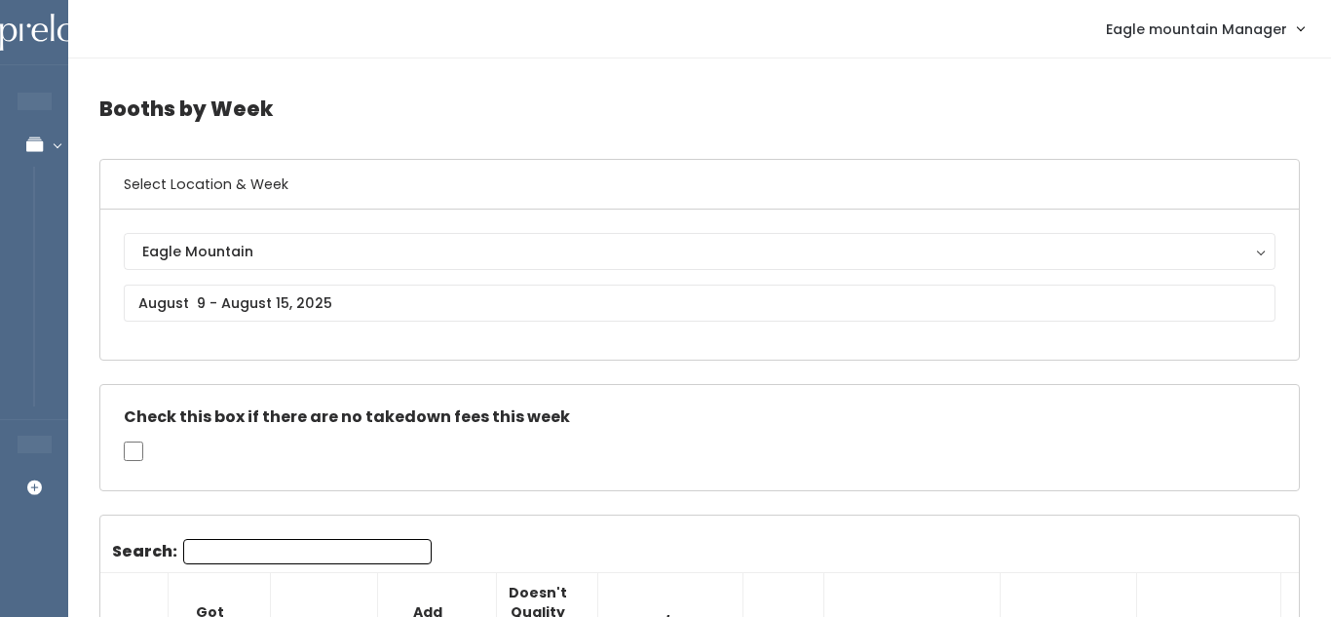
scroll to position [0, 431]
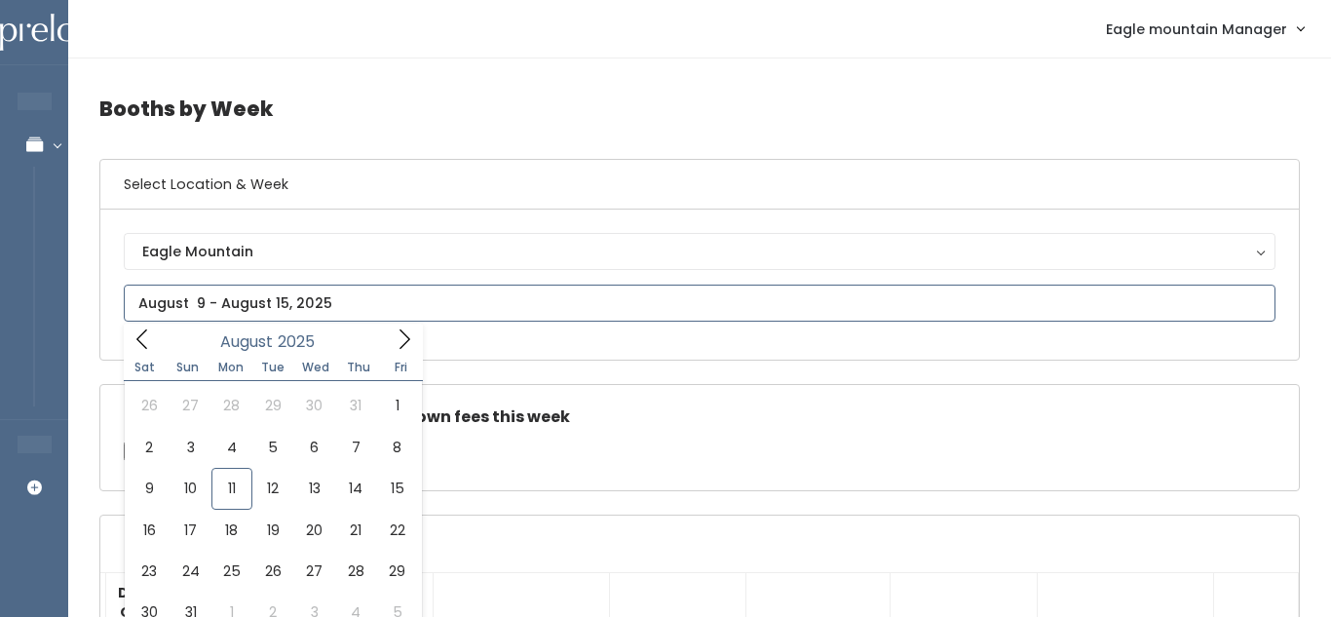
click at [376, 303] on input "text" at bounding box center [700, 302] width 1152 height 37
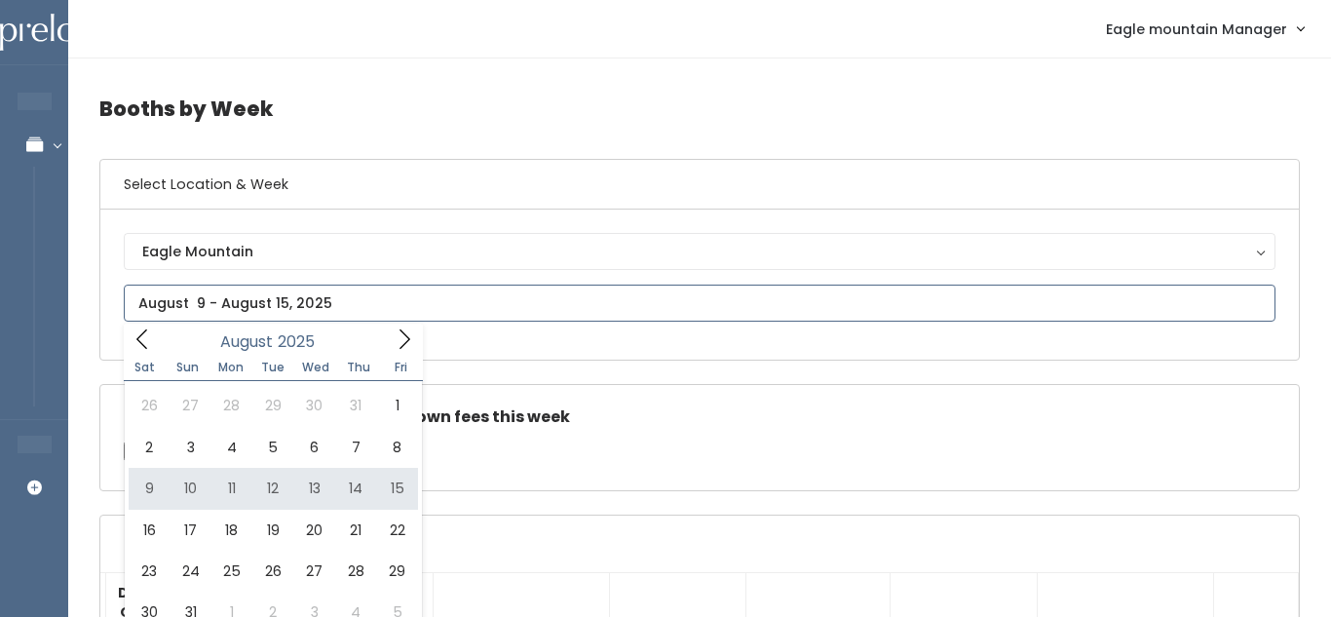
type input "August 9 to August 15"
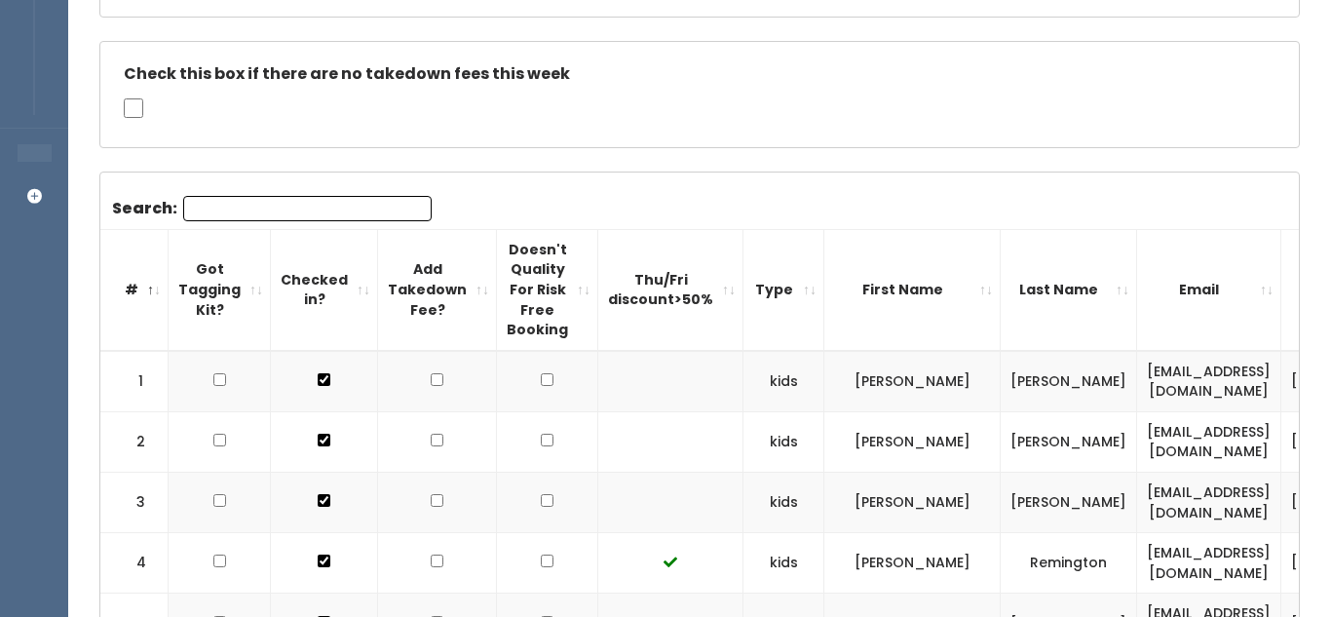
scroll to position [340, 0]
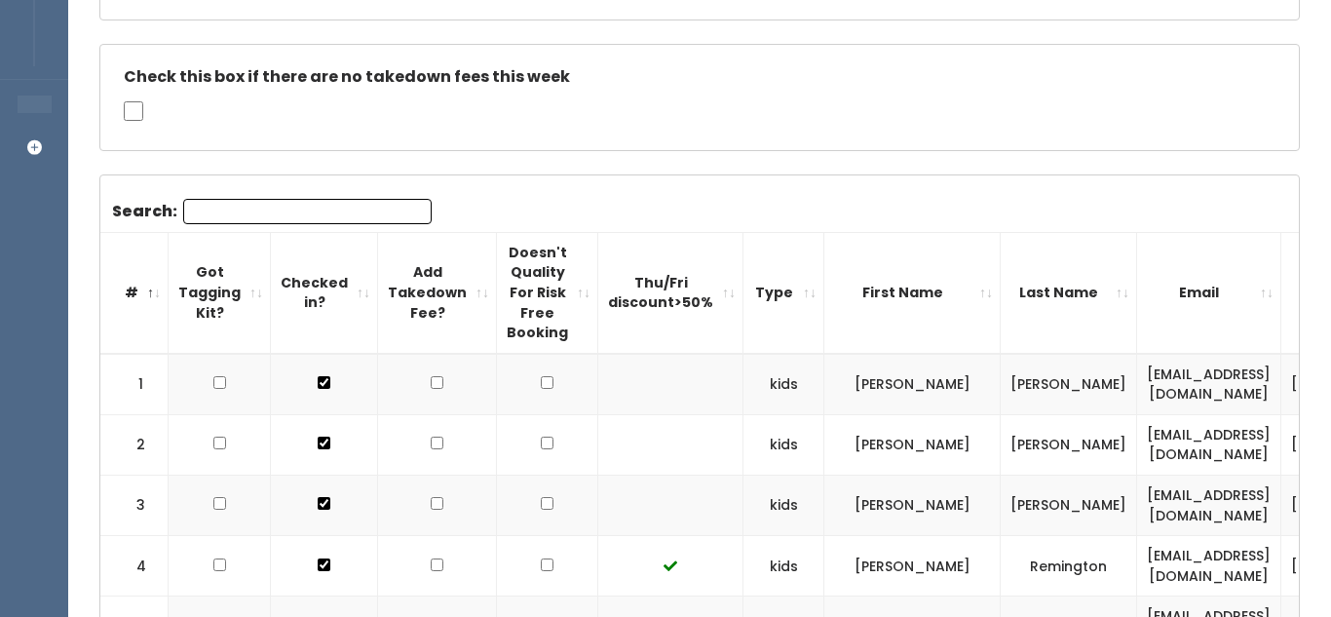
click at [386, 208] on input "Search:" at bounding box center [307, 211] width 248 height 25
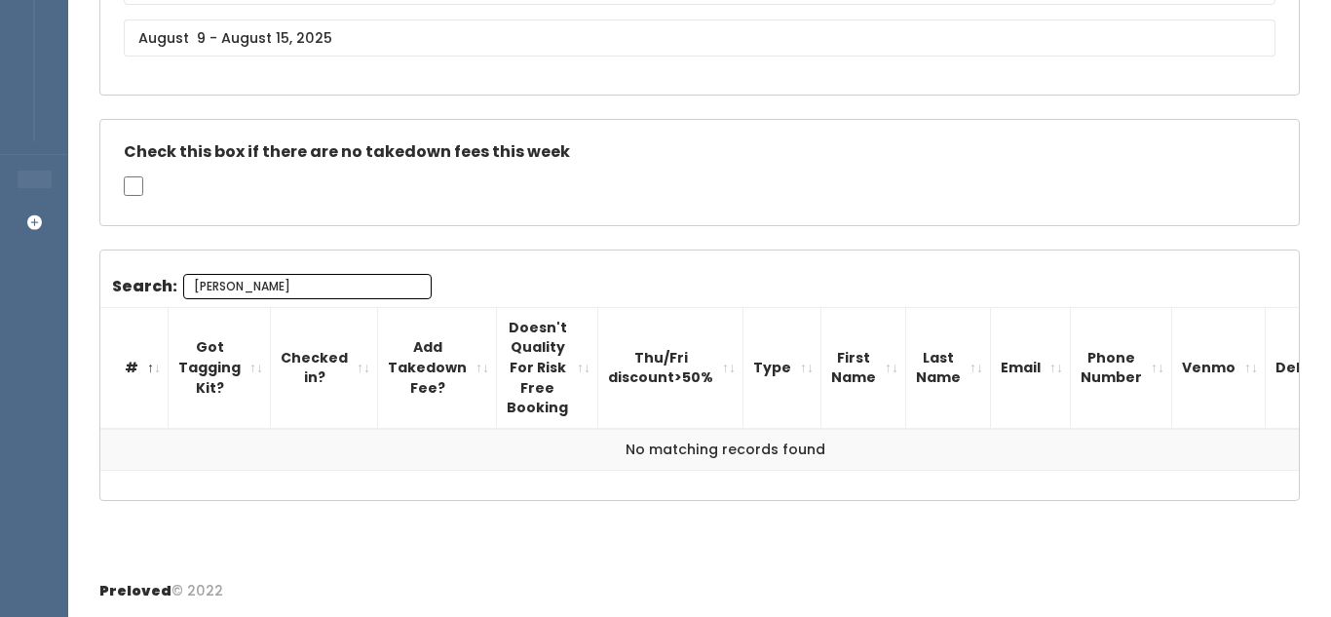
scroll to position [265, 0]
type input "Megan"
click at [409, 285] on input "Megan" at bounding box center [307, 286] width 248 height 25
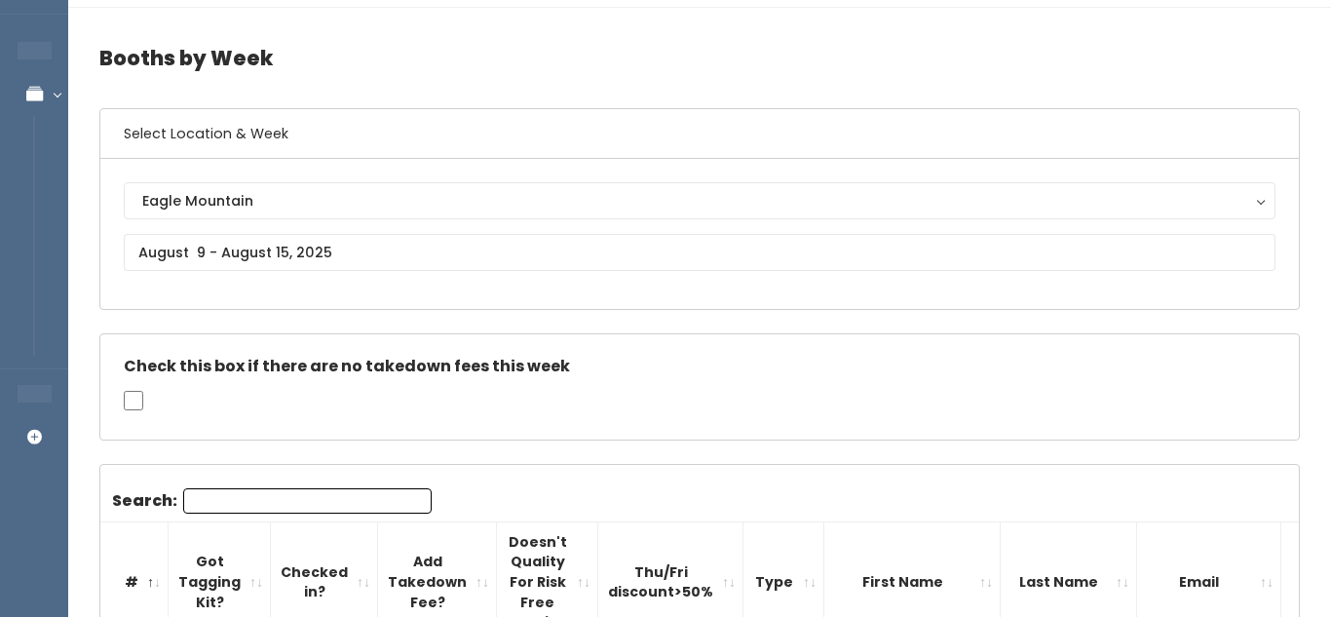
scroll to position [50, 0]
click at [404, 272] on div "Eagle Mountain Eagle Mountain" at bounding box center [700, 234] width 1152 height 103
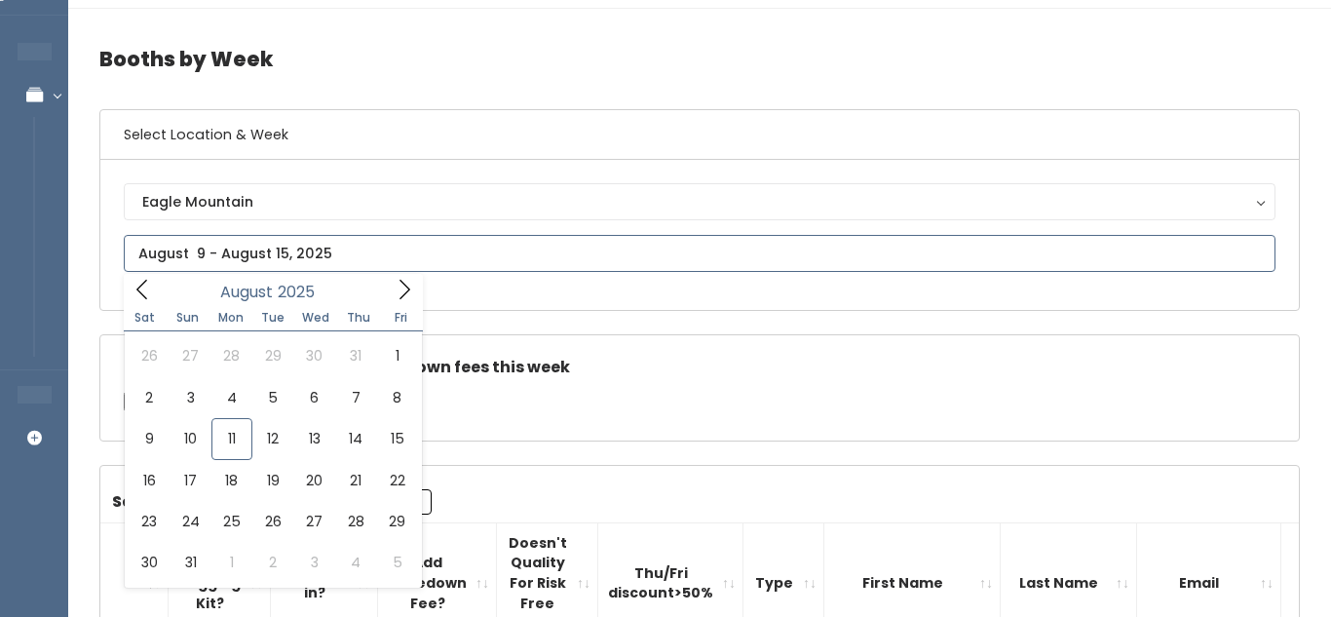
click at [408, 256] on input "text" at bounding box center [700, 253] width 1152 height 37
type input "August 16 to August 22"
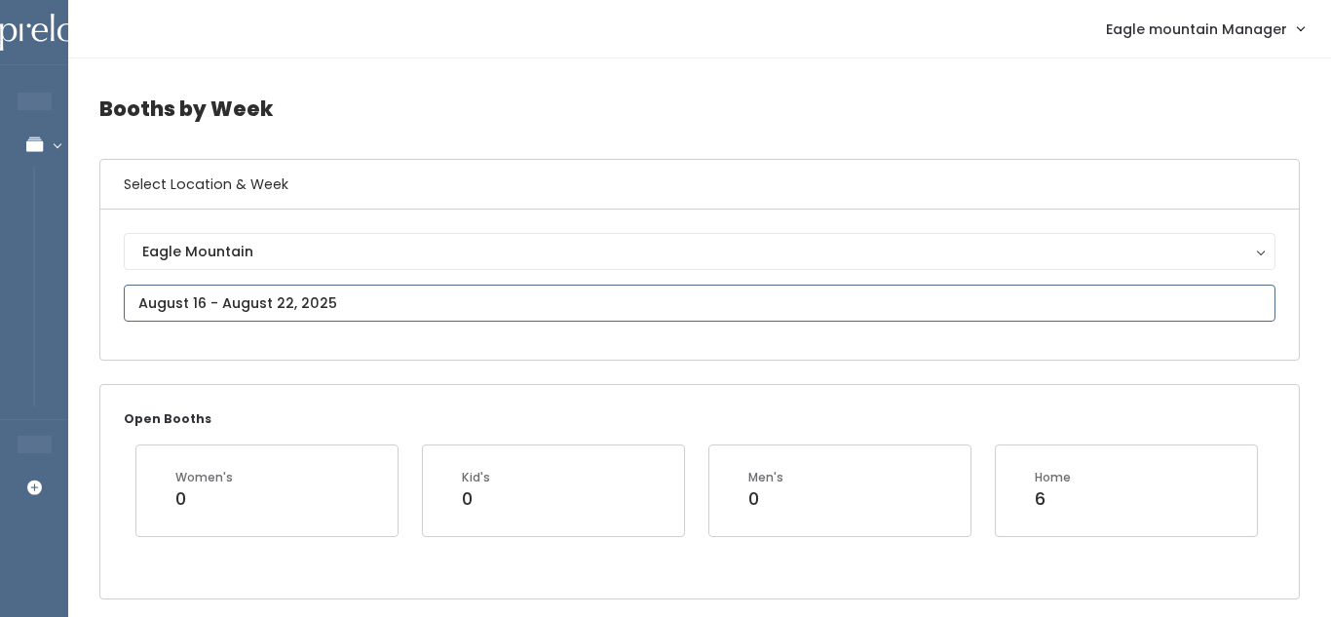
click at [440, 284] on input "text" at bounding box center [700, 302] width 1152 height 37
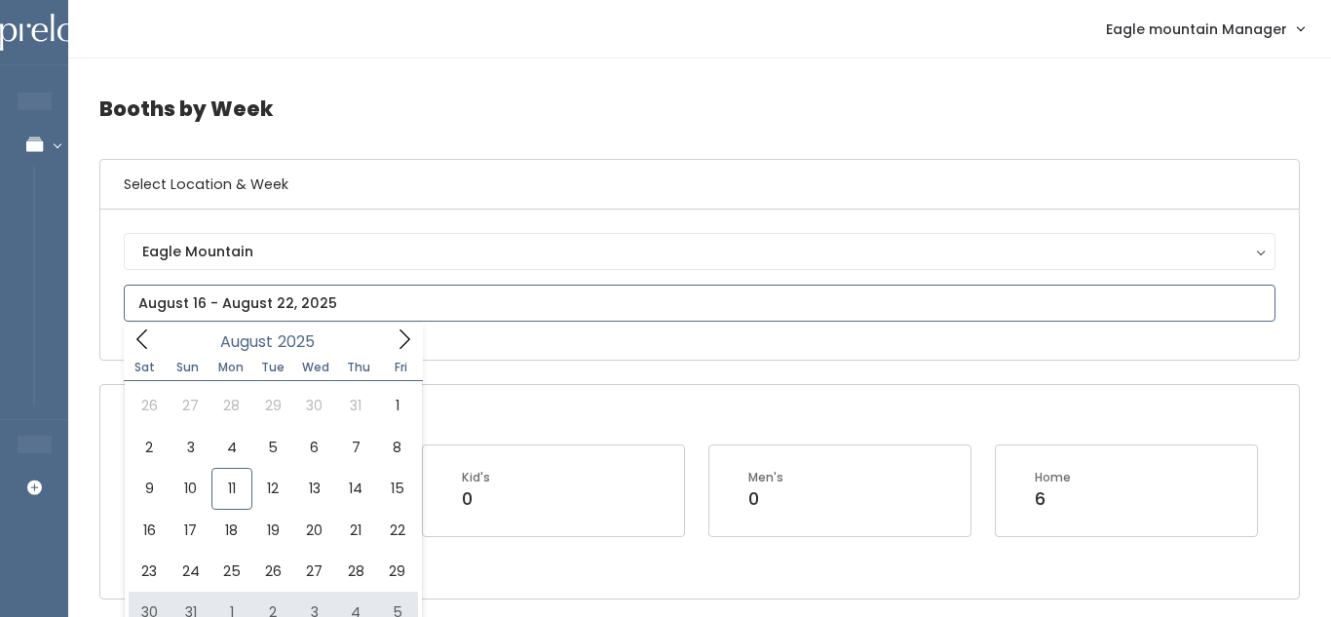
type input "August 30 to September 5"
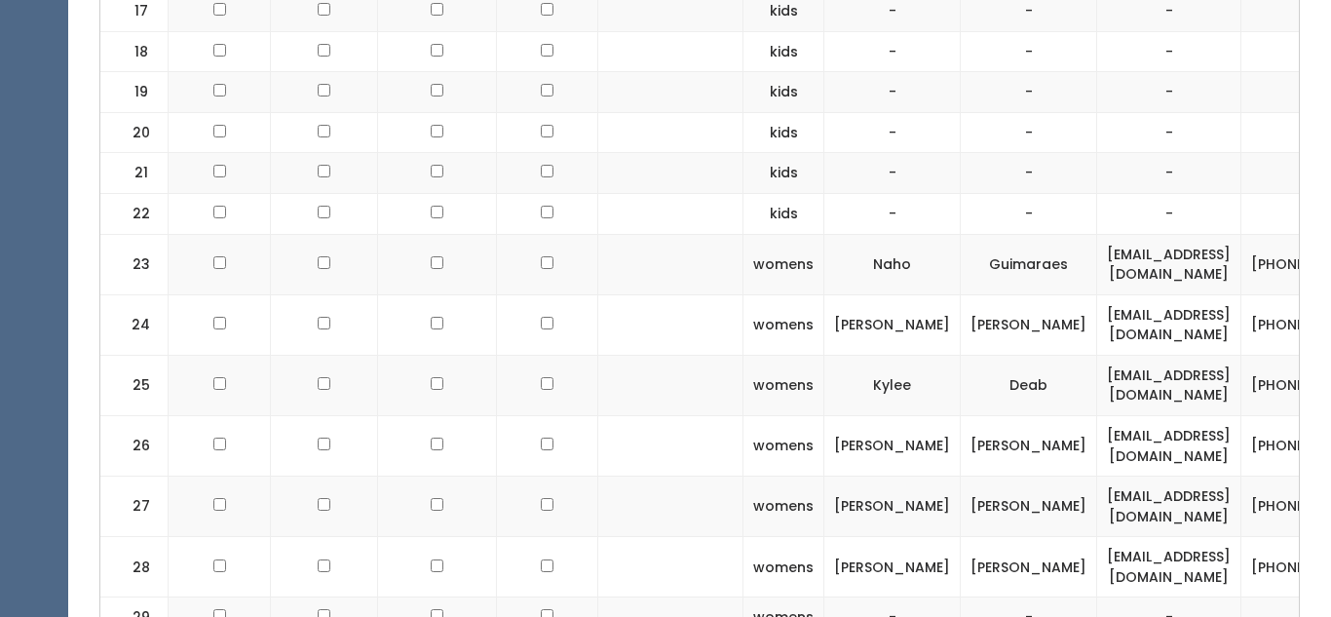
scroll to position [1540, 0]
drag, startPoint x: 1016, startPoint y: 321, endPoint x: 1185, endPoint y: 326, distance: 168.6
click at [1185, 326] on td "[EMAIL_ADDRESS][DOMAIN_NAME]" at bounding box center [1169, 323] width 144 height 60
copy td "[EMAIL_ADDRESS][DOMAIN_NAME]"
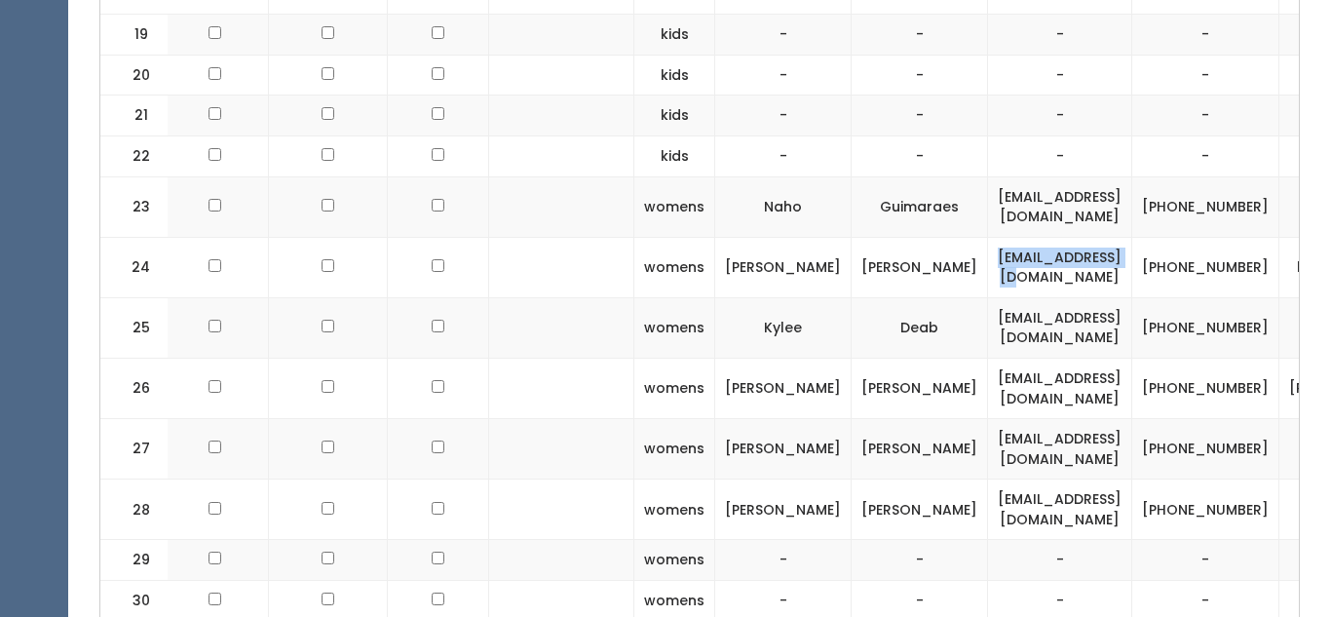
scroll to position [0, 320]
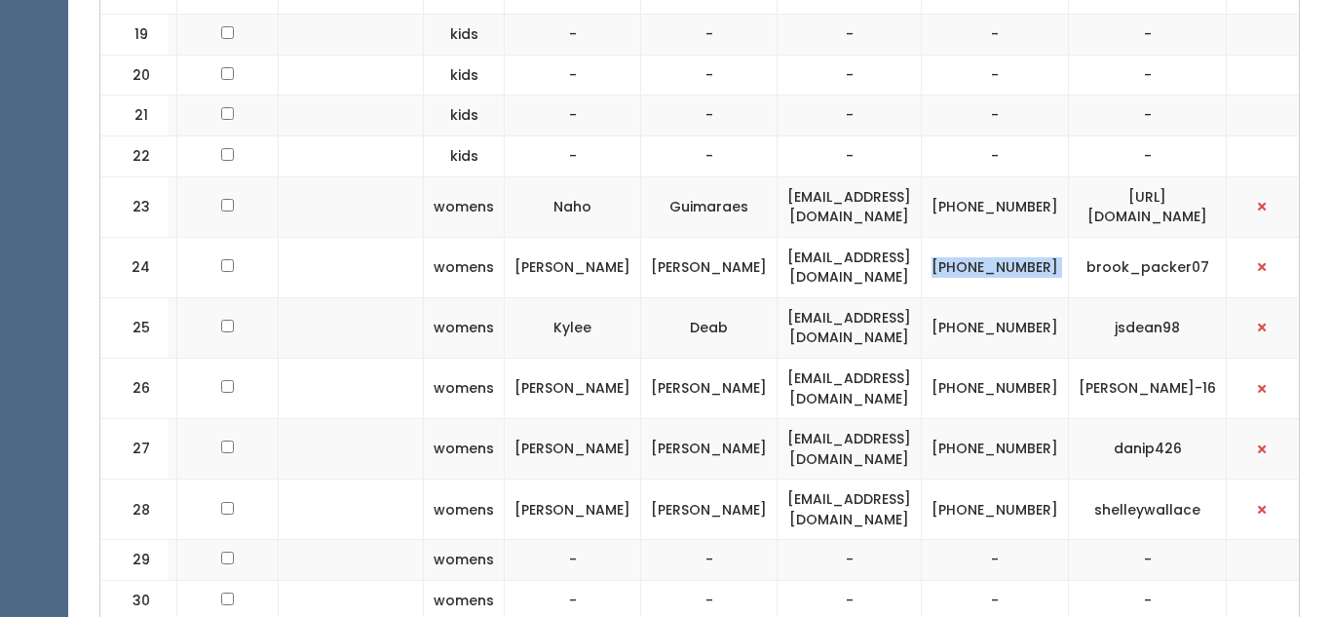
drag, startPoint x: 906, startPoint y: 258, endPoint x: 1003, endPoint y: 293, distance: 102.6
click at [1003, 293] on tr "24 womens Marianne Beckstead bmpackers@msn.com (801) 756-1789 brook_packer07" at bounding box center [546, 267] width 1531 height 60
copy tr "(801) 756-1789"
click at [1156, 271] on td "brook_packer07" at bounding box center [1148, 267] width 158 height 60
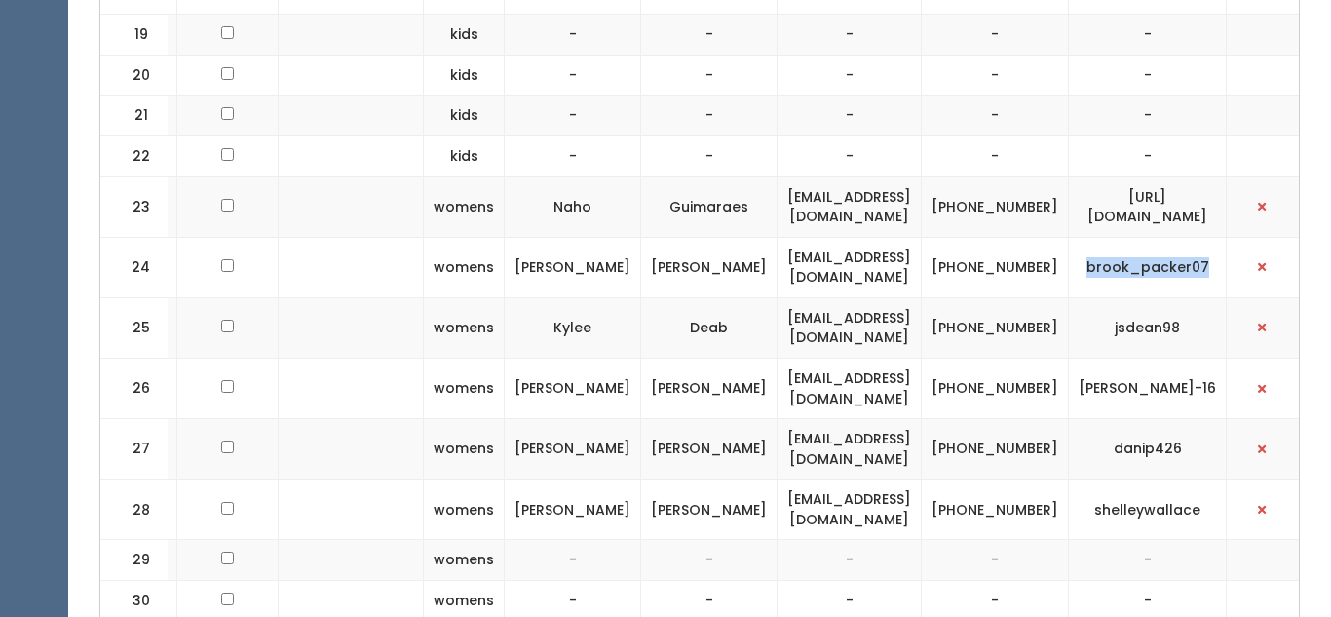
click at [1156, 271] on td "brook_packer07" at bounding box center [1148, 267] width 158 height 60
copy tbody "brook_packer07"
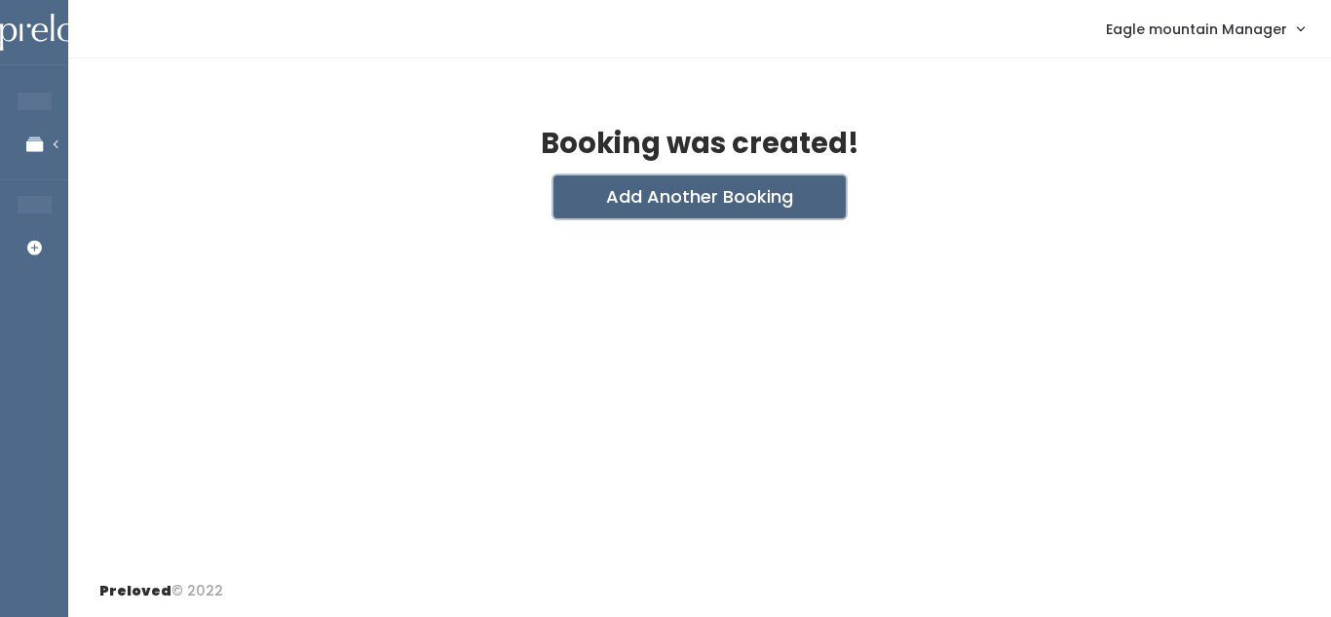
click at [681, 216] on button "Add Another Booking" at bounding box center [699, 196] width 292 height 43
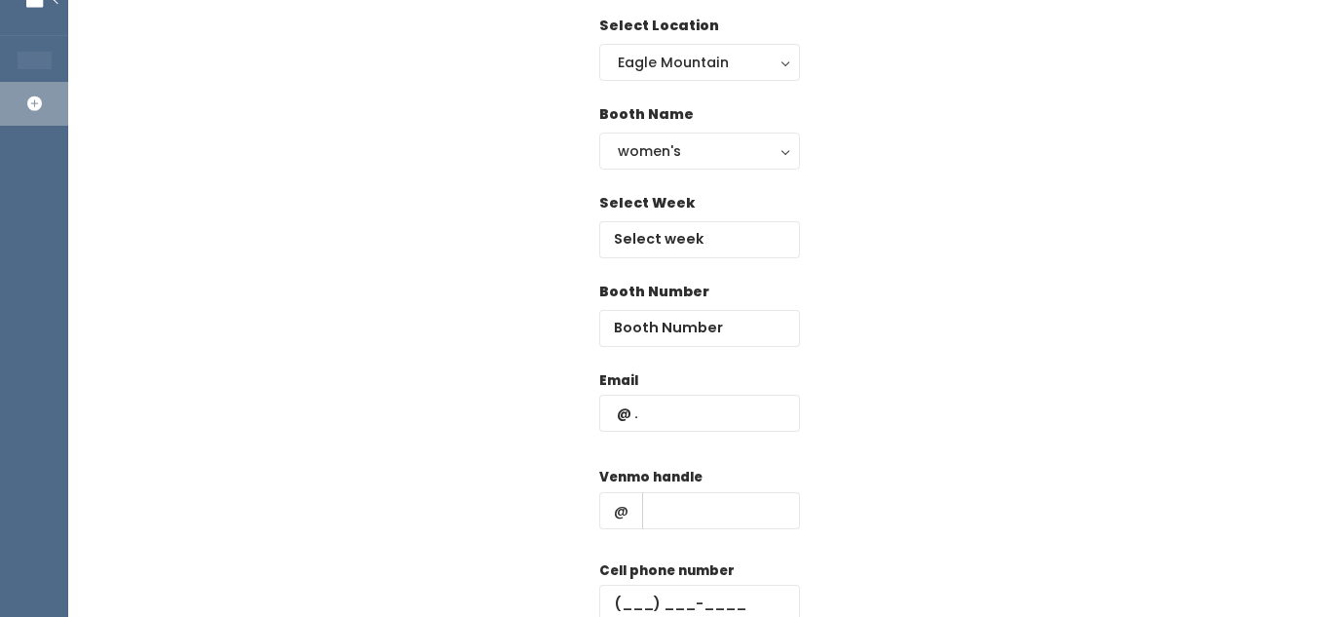
scroll to position [142, 0]
click at [648, 407] on input "text" at bounding box center [699, 415] width 201 height 37
paste input "[EMAIL_ADDRESS][DOMAIN_NAME]"
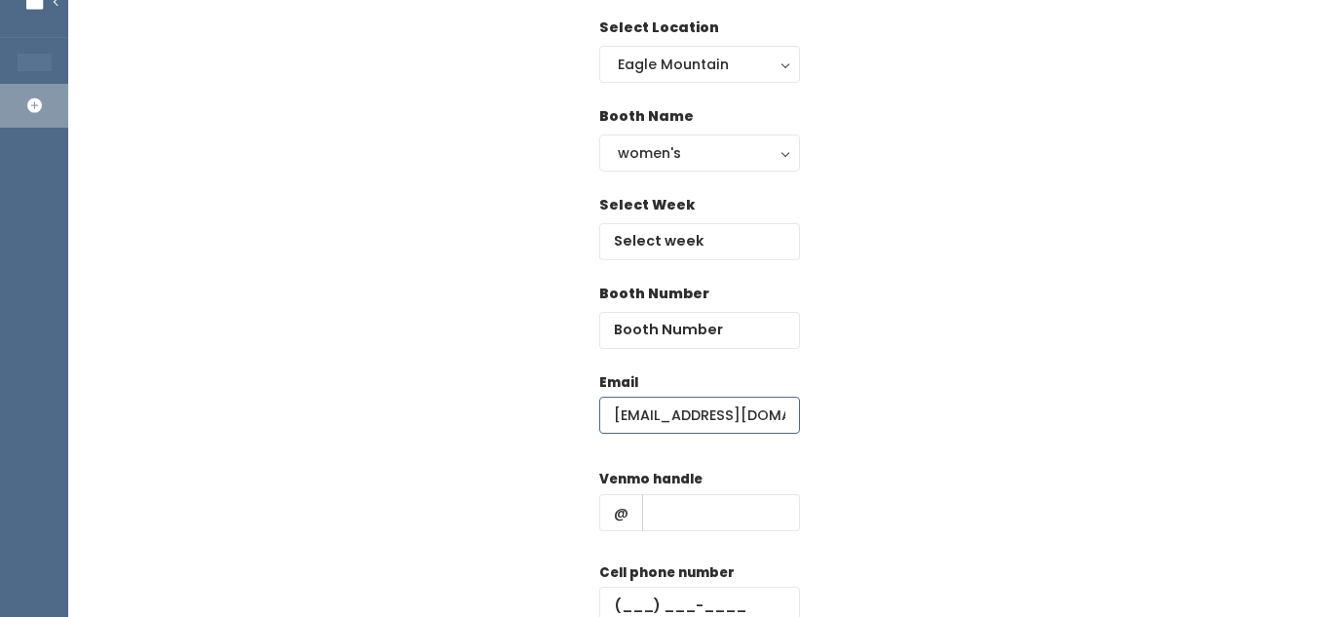
type input "bmpackers@msn.com"
click at [637, 604] on input "text" at bounding box center [699, 605] width 201 height 37
paste input "(801) 756-1789"
type input "(801) 756-1789"
click at [667, 520] on input "text" at bounding box center [721, 512] width 158 height 37
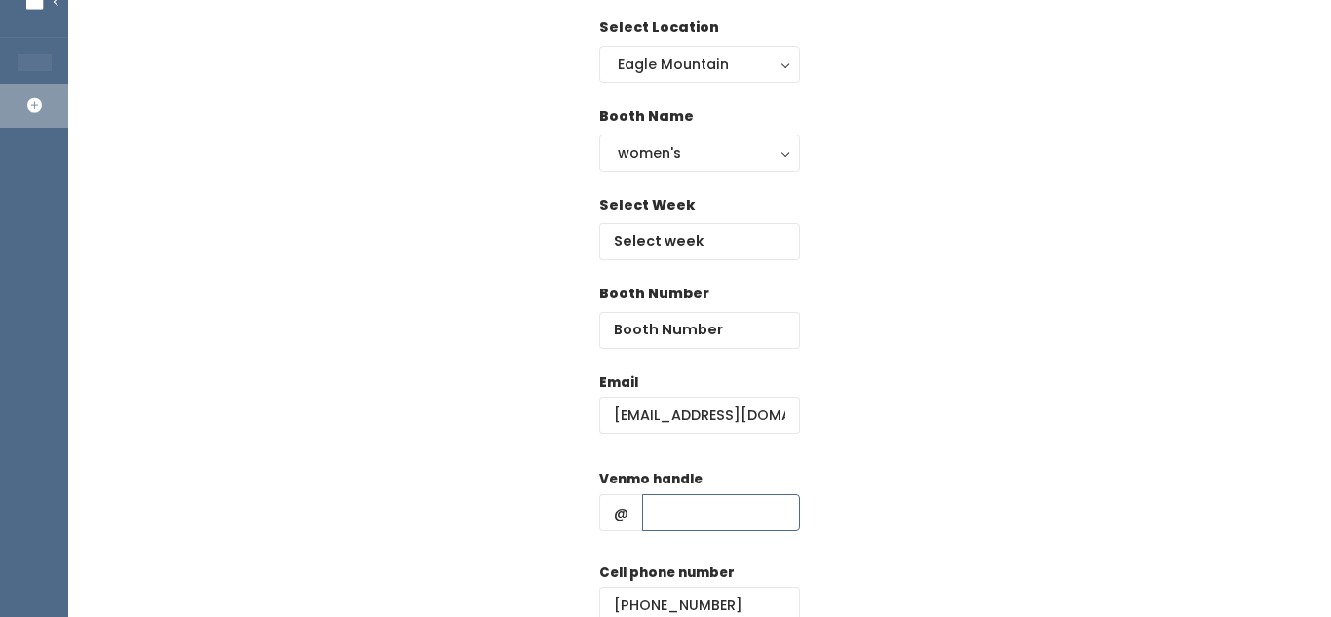
paste input "brook_packer07"
click at [882, 380] on div "Email bmpackers@msn.com Venmo handle @ brook_packer07 Cell phone number (801) 7…" at bounding box center [699, 544] width 1200 height 344
click at [777, 511] on input "brook_packer07" at bounding box center [721, 512] width 158 height 37
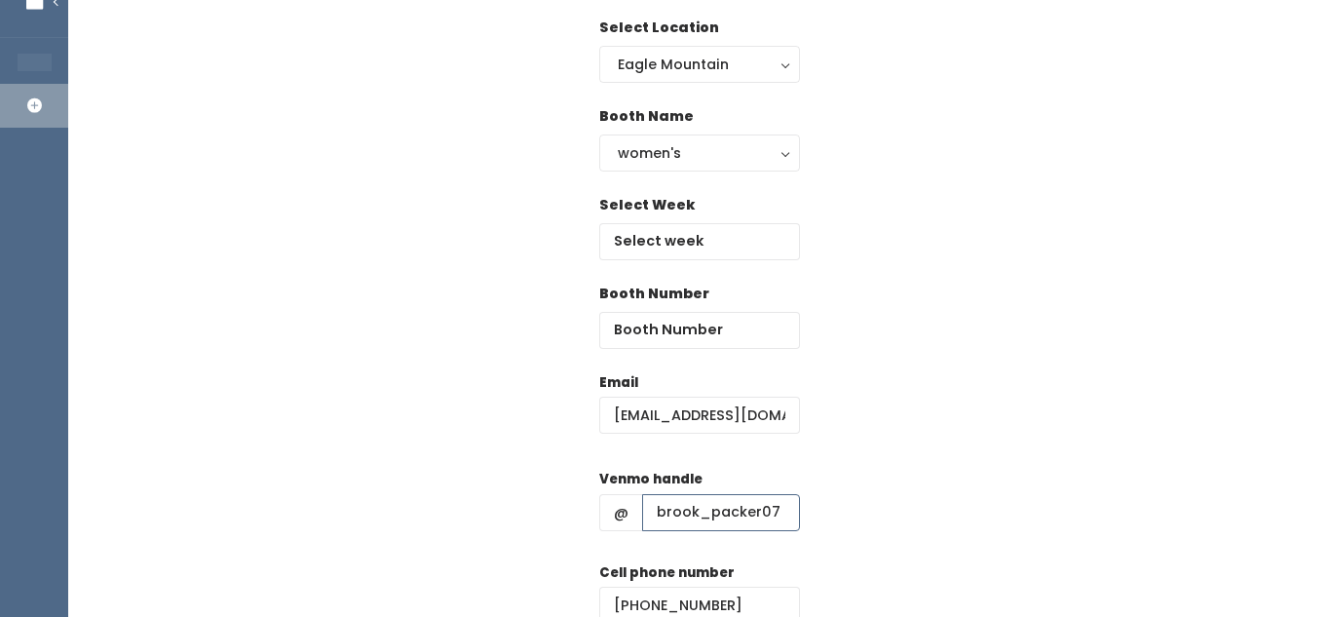
click at [787, 512] on input "brook_packer07" at bounding box center [721, 512] width 158 height 37
click at [717, 496] on input "brook_packer07" at bounding box center [721, 512] width 158 height 37
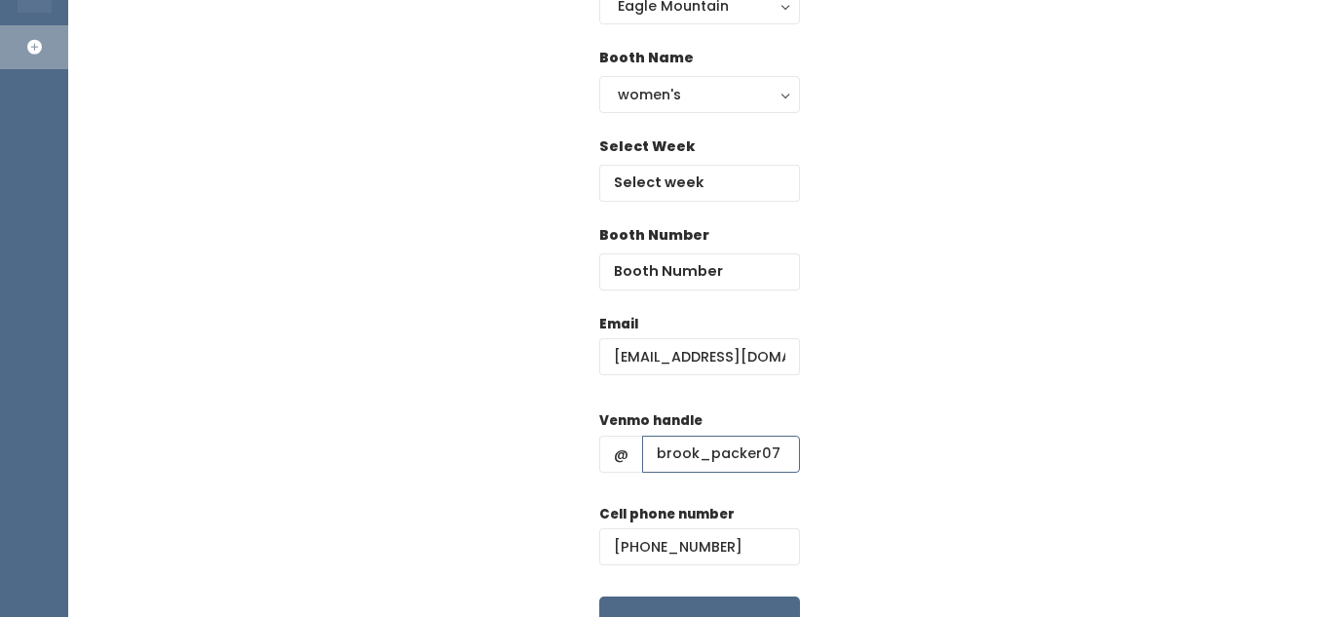
scroll to position [192, 0]
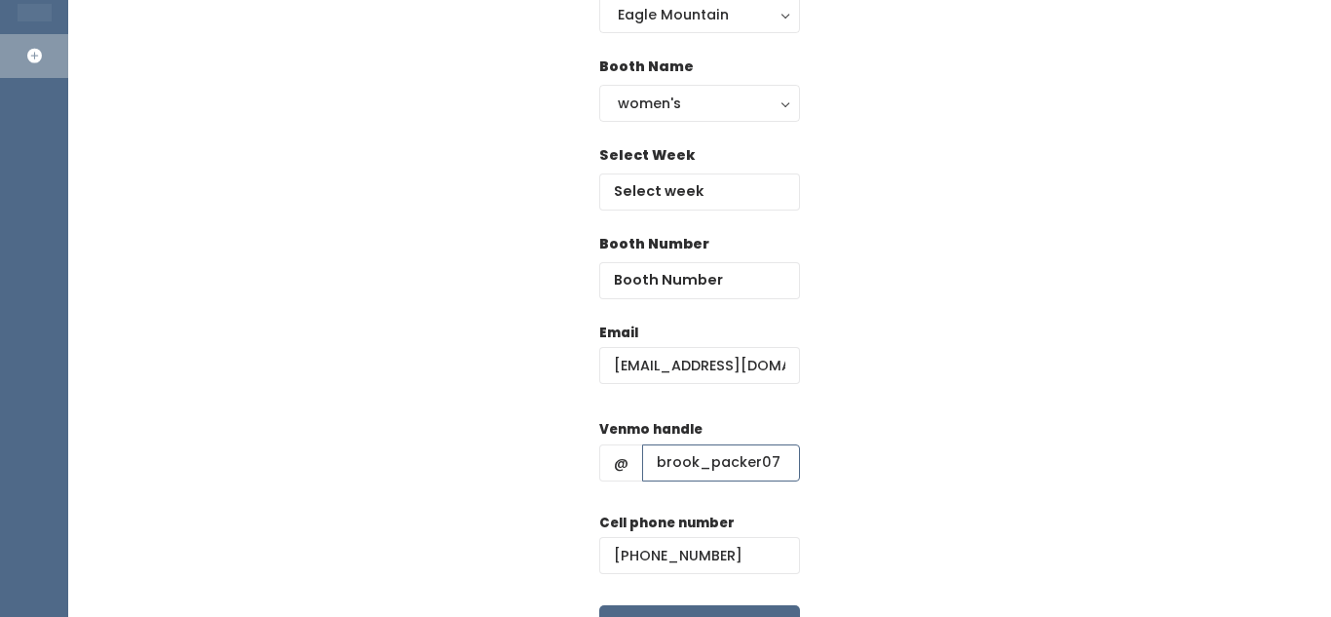
type input "brook_packer07"
click at [732, 294] on input "number" at bounding box center [699, 280] width 201 height 37
type input "35"
click at [698, 199] on input "text" at bounding box center [699, 191] width 201 height 37
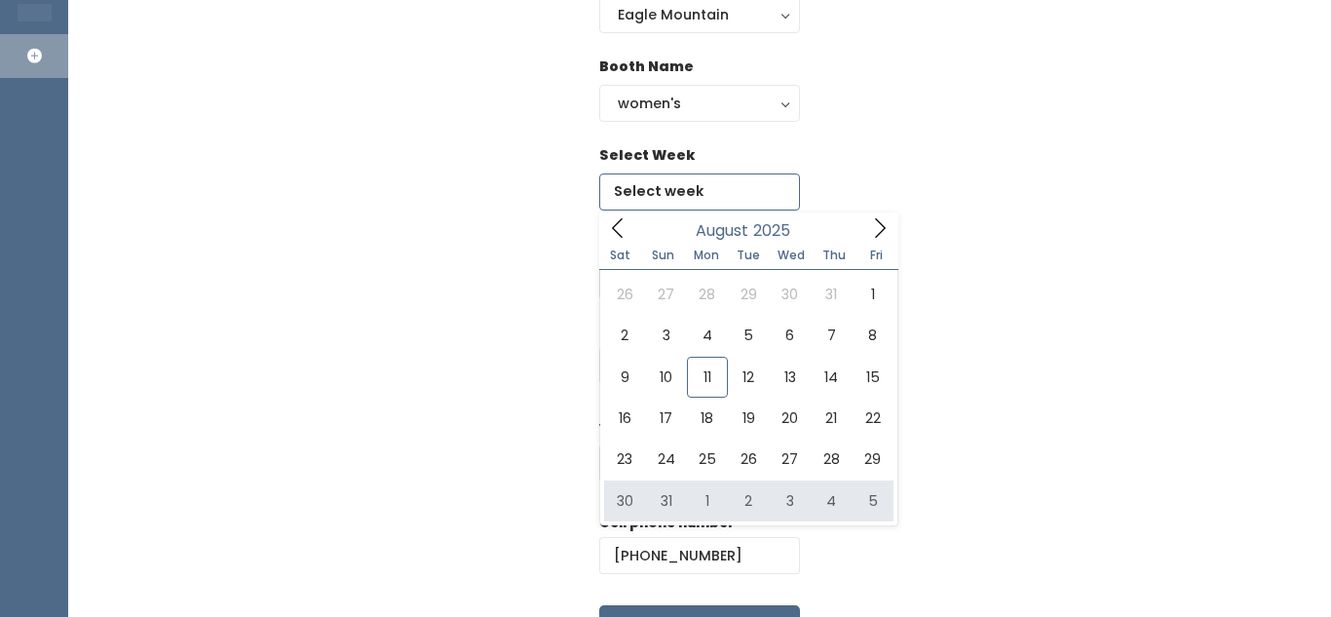
type input "[DATE] to [DATE]"
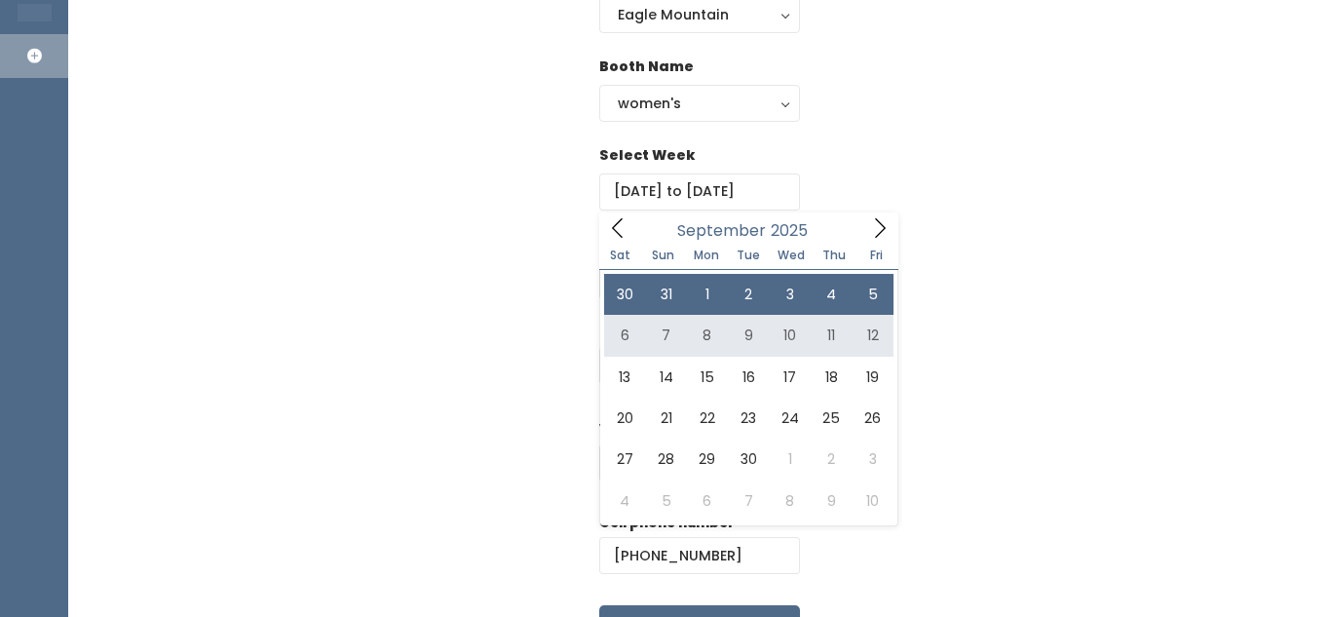
click at [982, 311] on div "Booth Number 35" at bounding box center [699, 278] width 1200 height 89
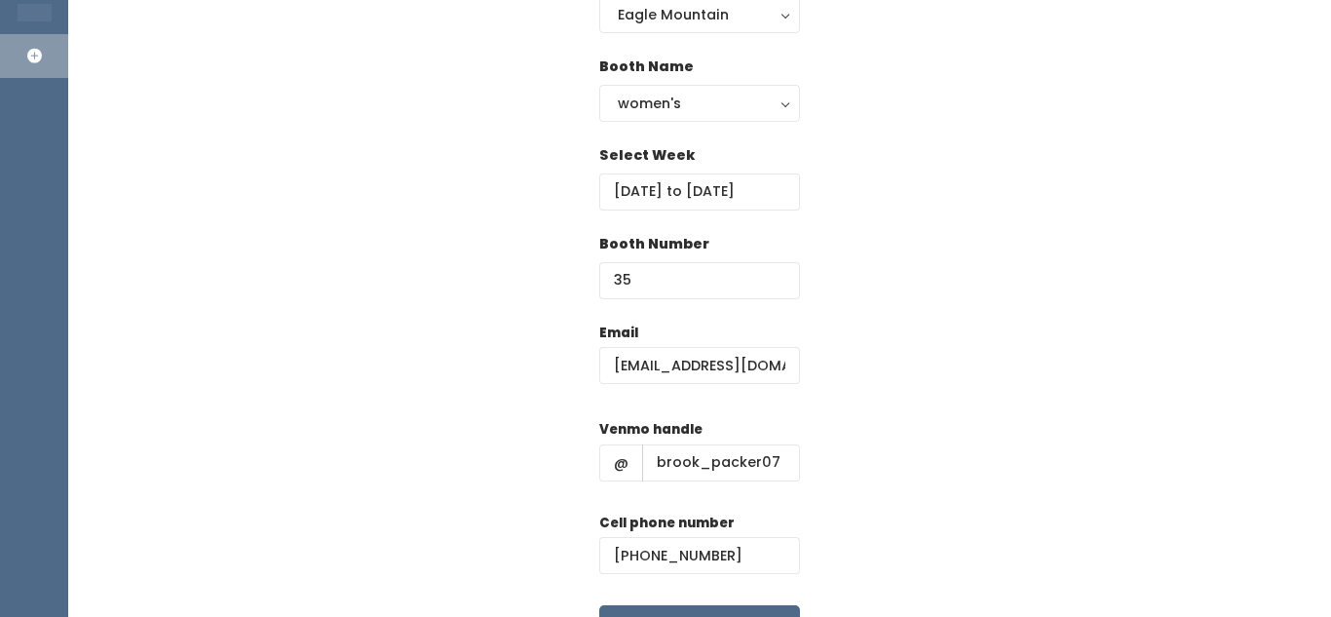
scroll to position [316, 0]
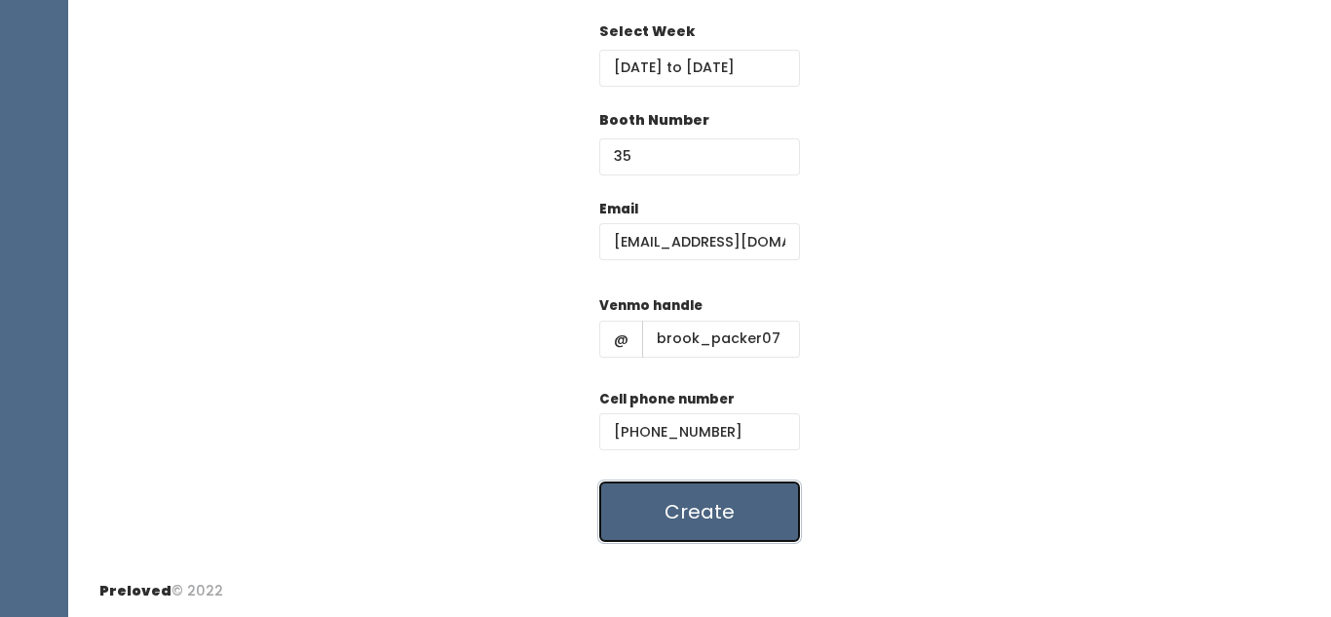
click at [645, 513] on button "Create" at bounding box center [699, 511] width 201 height 60
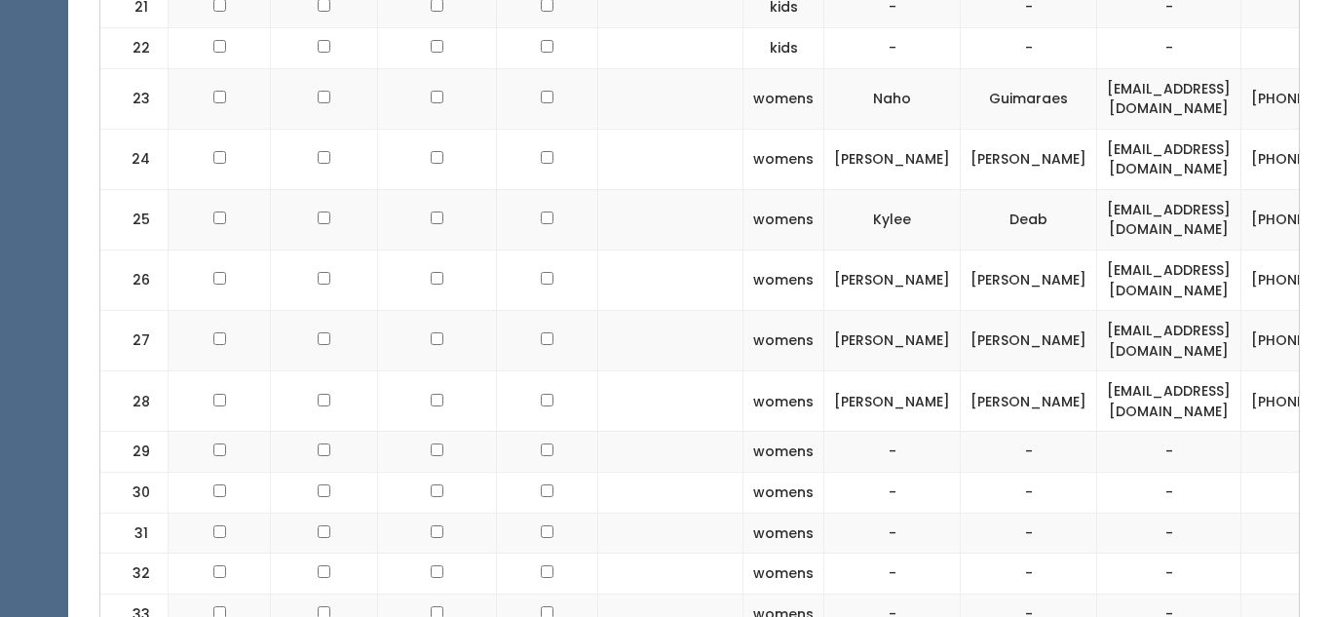
scroll to position [0, 320]
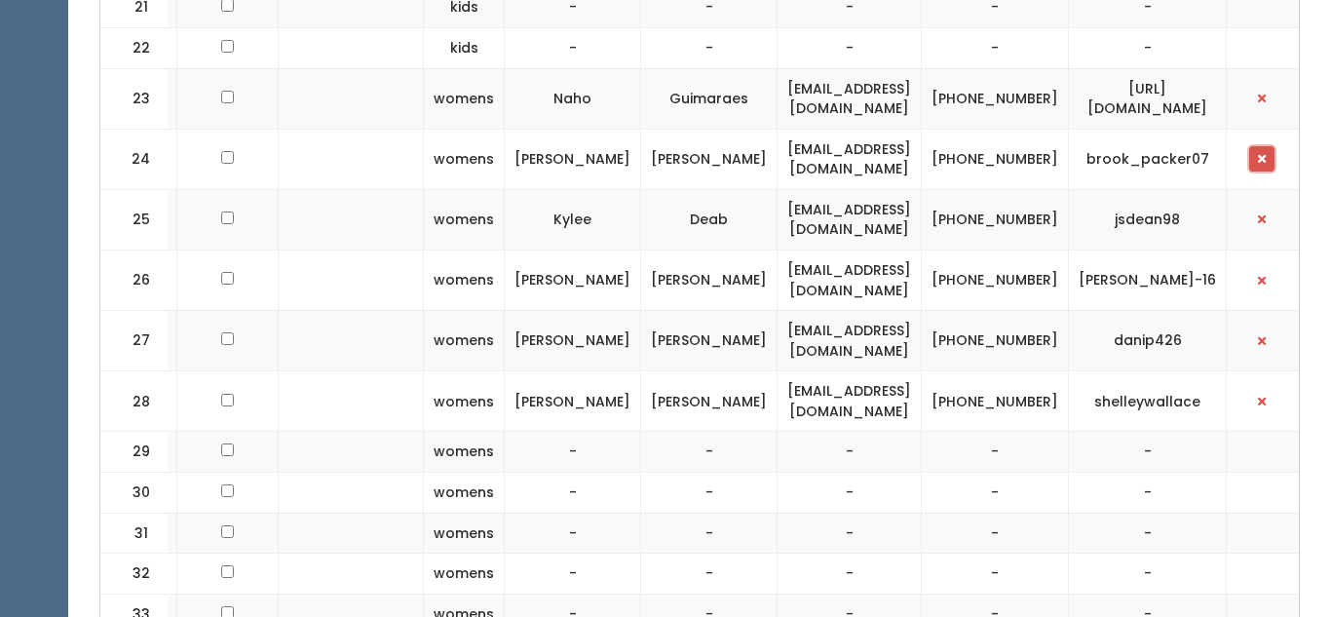
click at [1258, 156] on span "button" at bounding box center [1262, 159] width 8 height 12
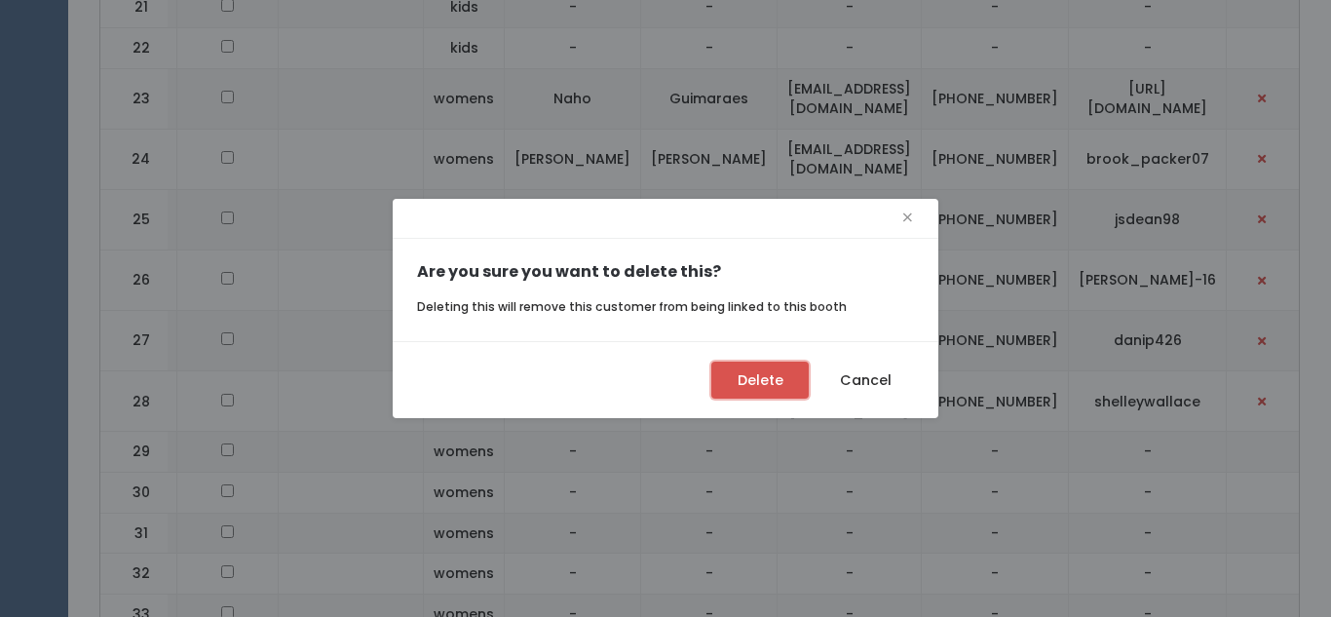
click at [769, 373] on button "Delete" at bounding box center [759, 379] width 97 height 37
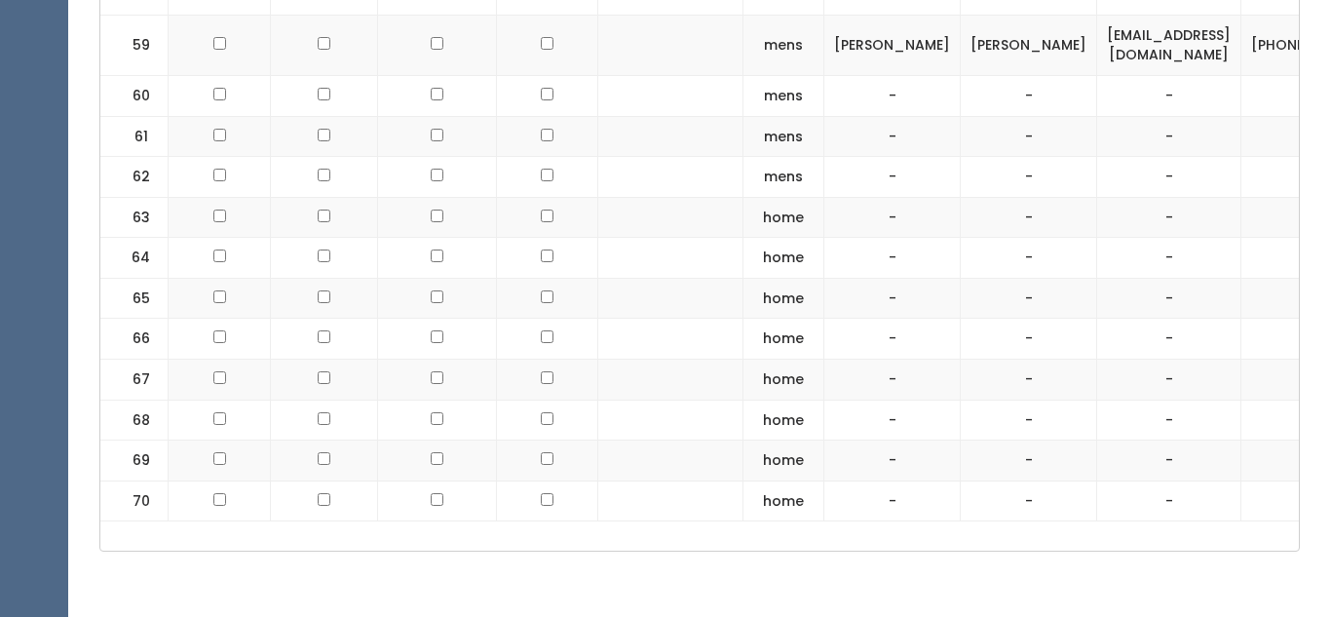
scroll to position [3388, 0]
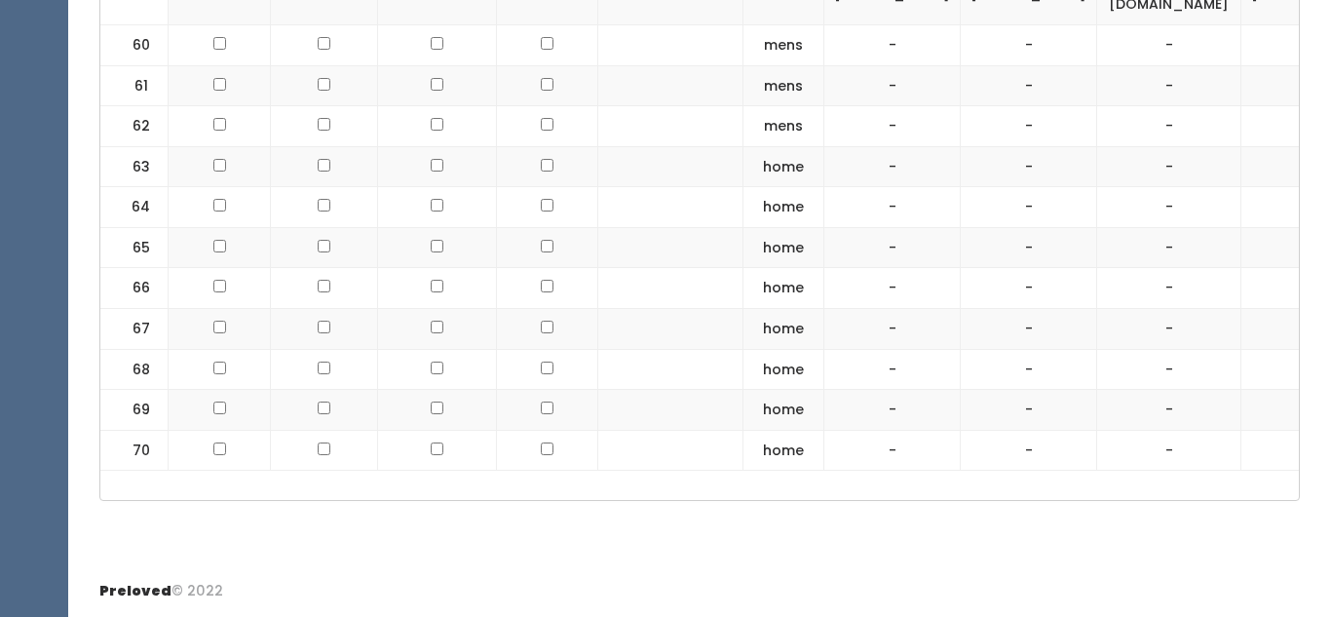
click at [430, 151] on td at bounding box center [437, 166] width 119 height 41
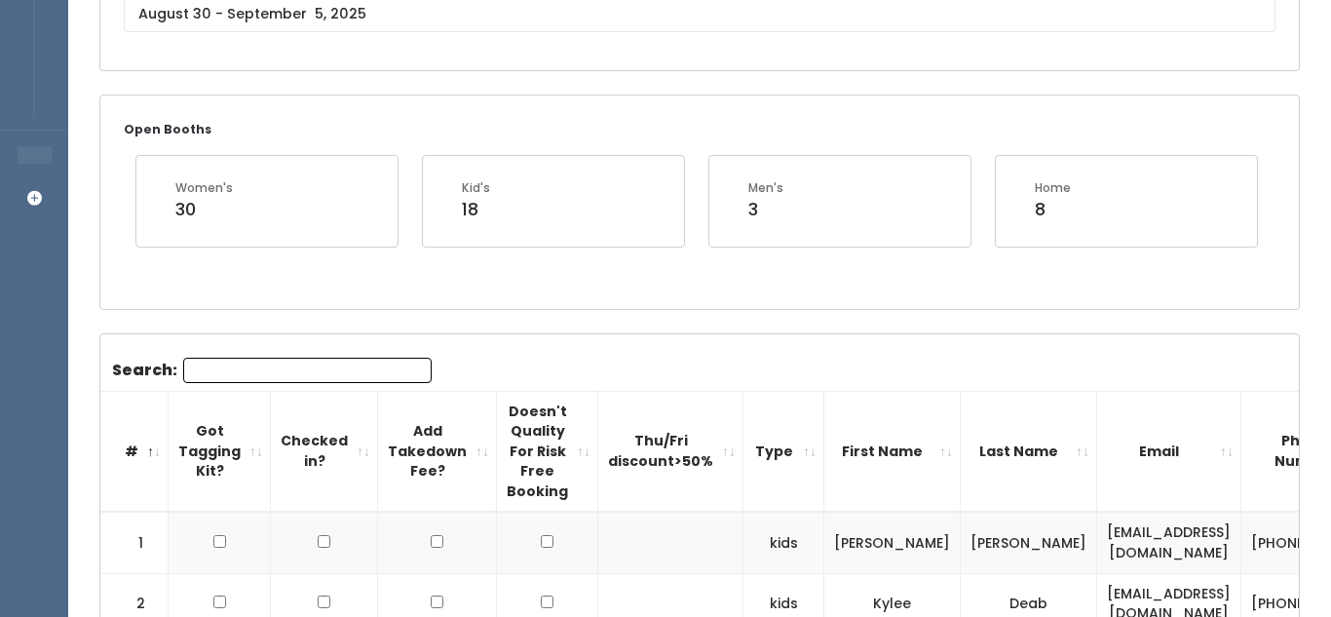
scroll to position [310, 0]
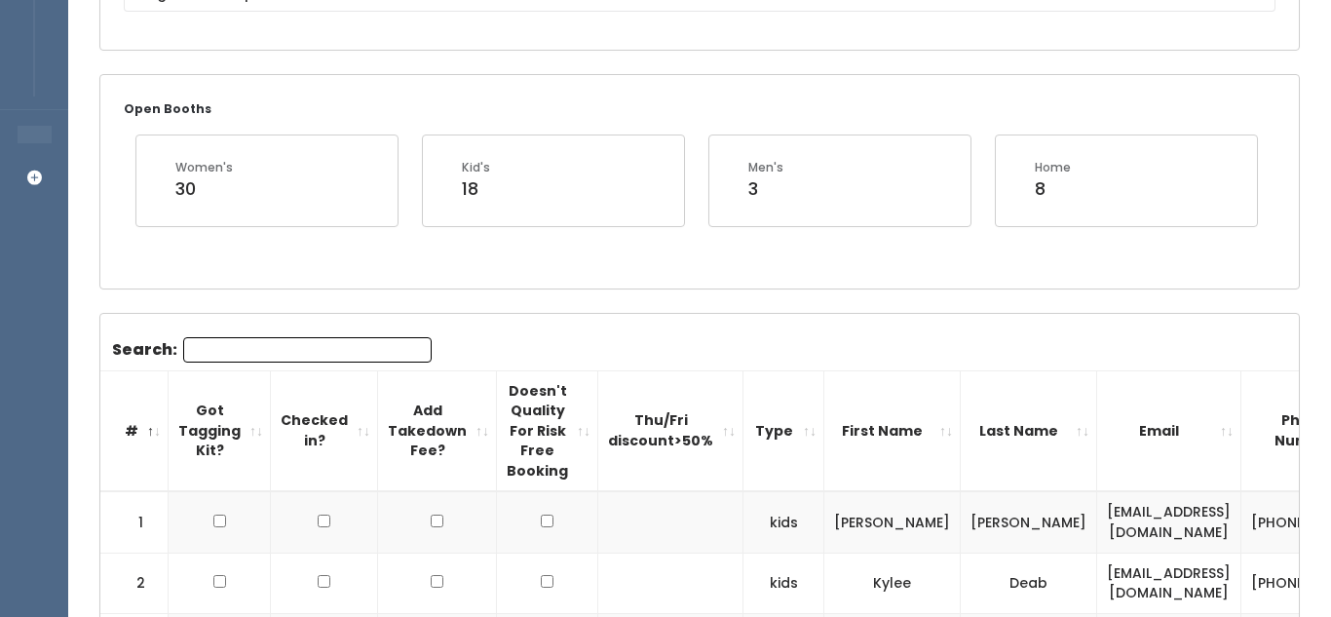
click at [334, 340] on input "Search:" at bounding box center [307, 349] width 248 height 25
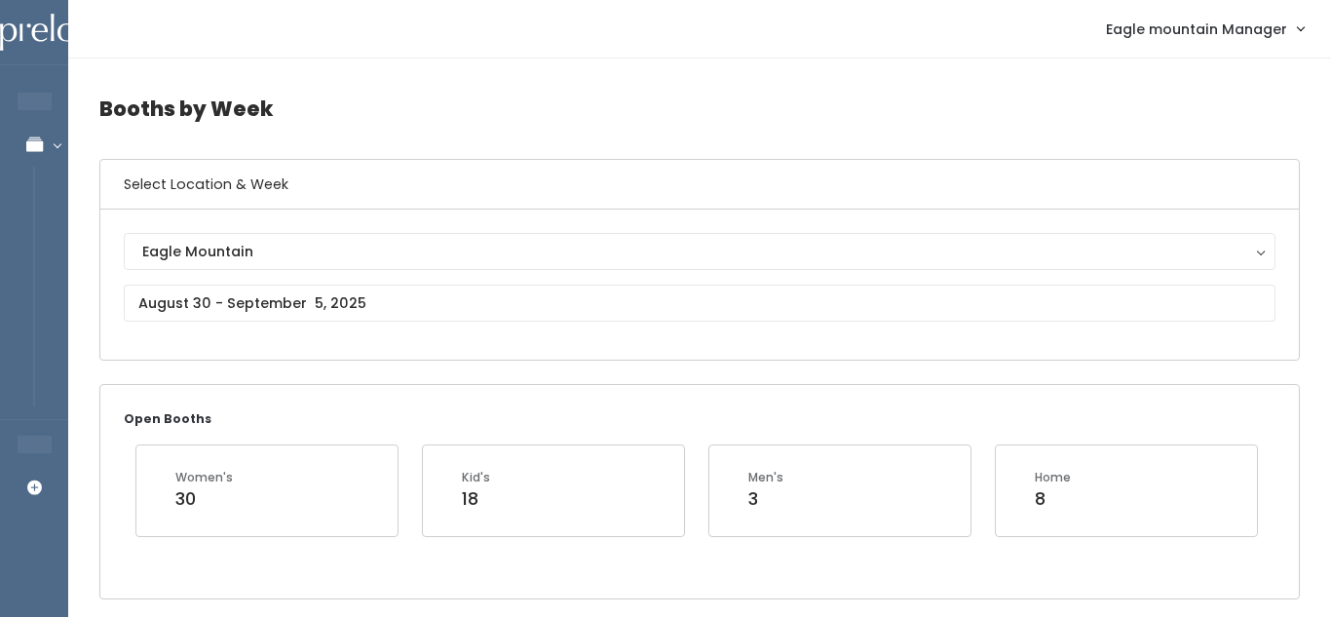
scroll to position [4, 0]
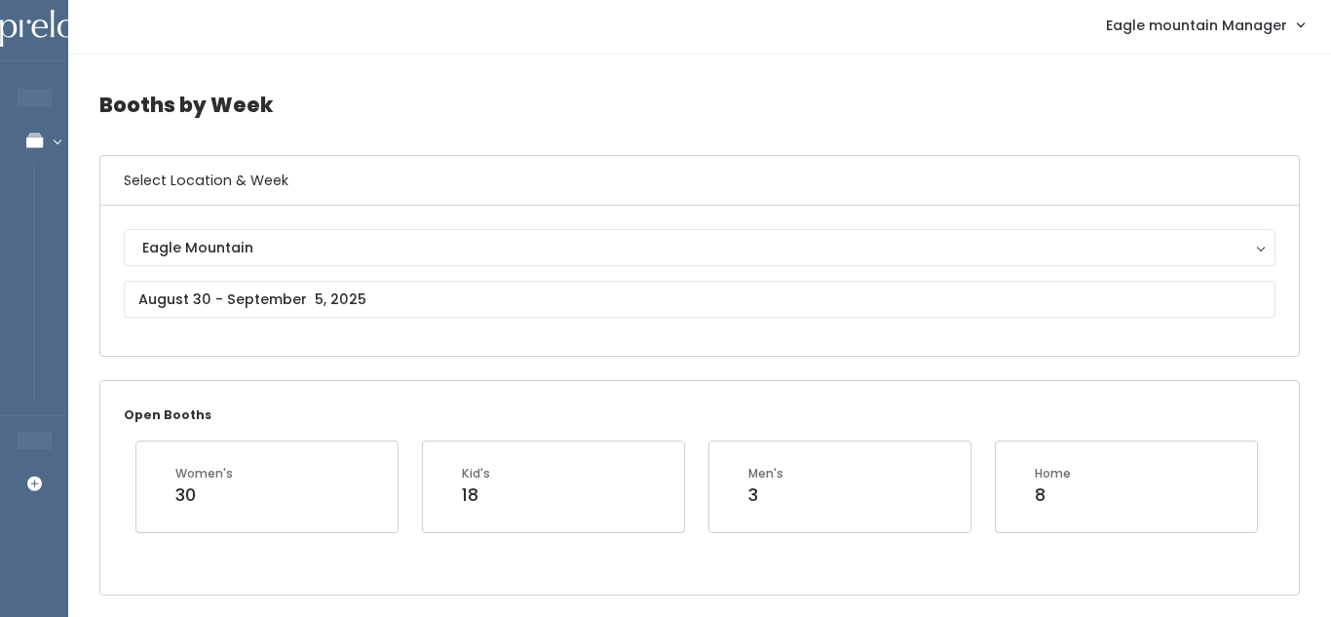
type input "Ashle"
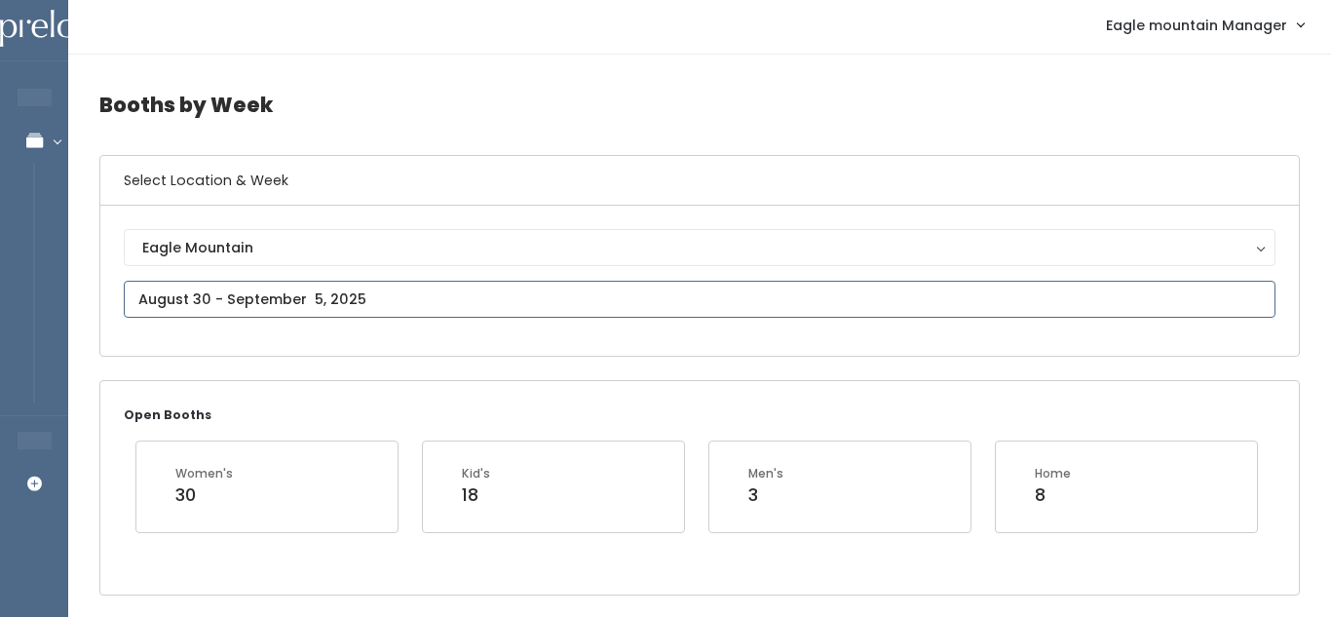
click at [258, 299] on body "EMPLOYEES Manage Bookings Booths by Week All Bookings Bookings with Booths Boot…" at bounding box center [665, 491] width 1331 height 990
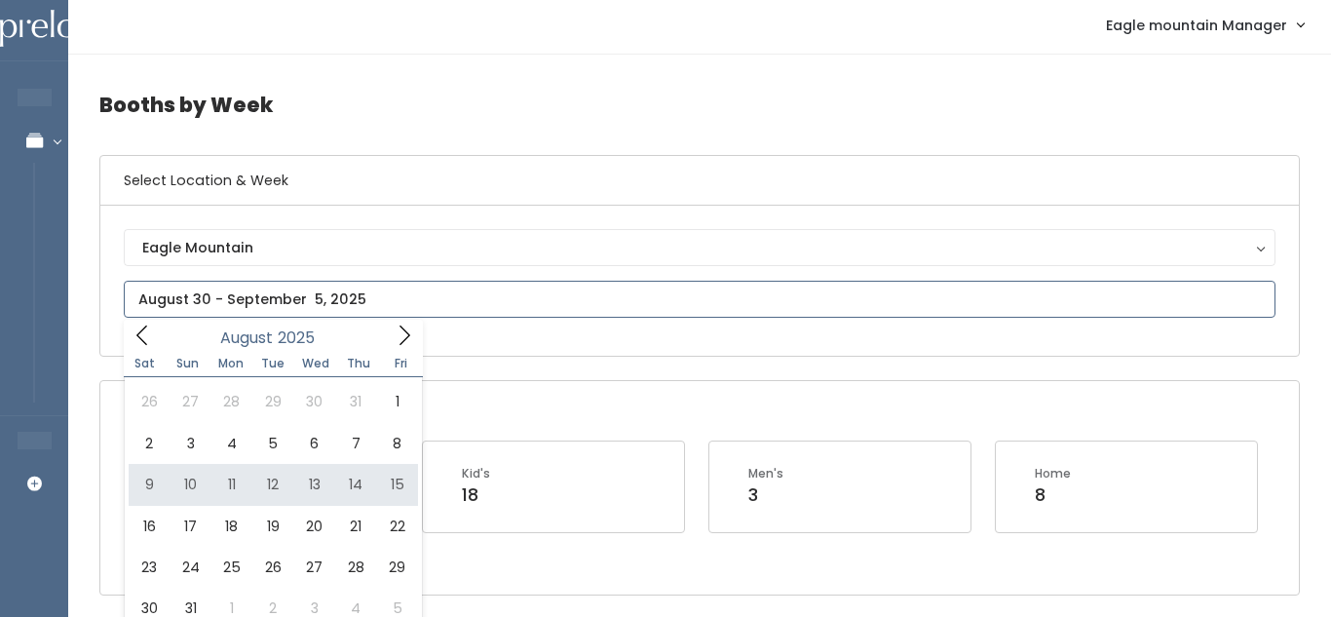
type input "August 9 to August 15"
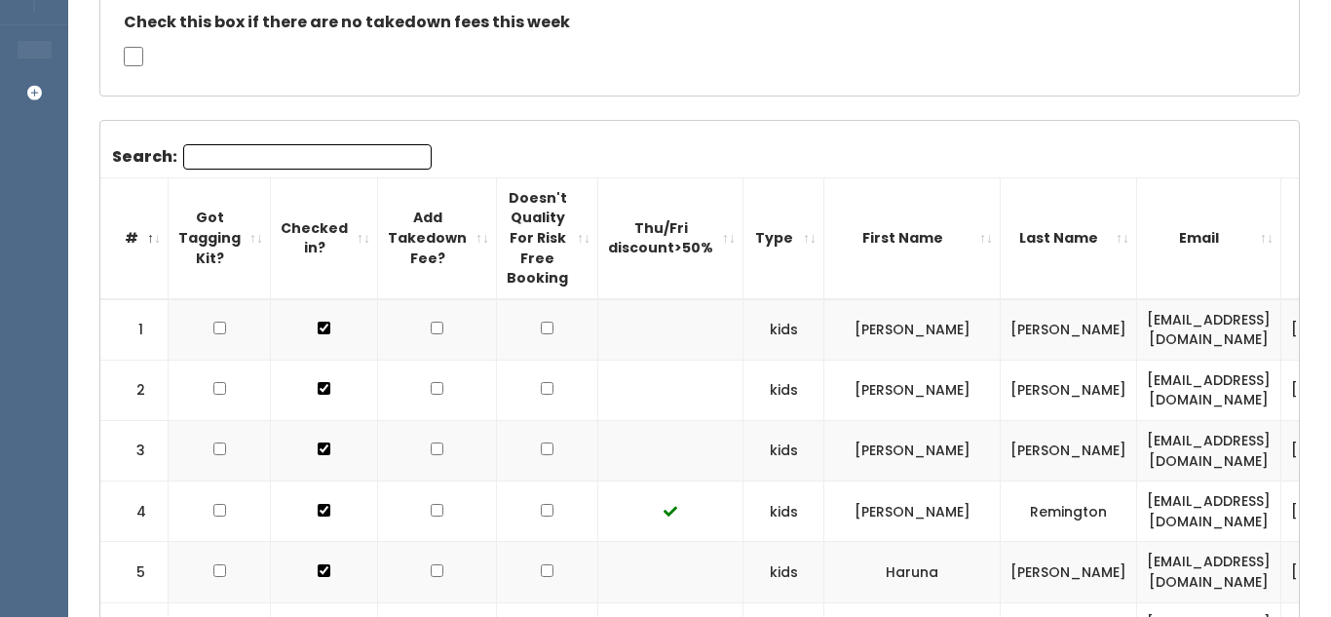
click at [300, 145] on input "Search:" at bounding box center [307, 156] width 248 height 25
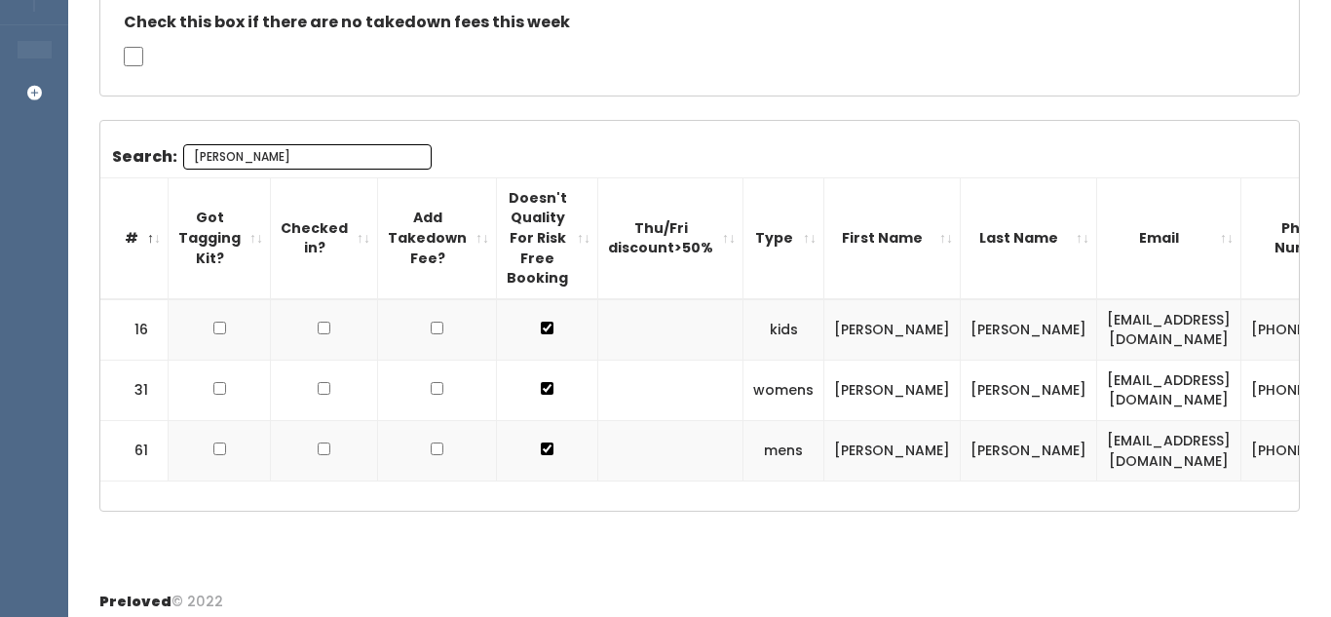
type input "[PERSON_NAME]"
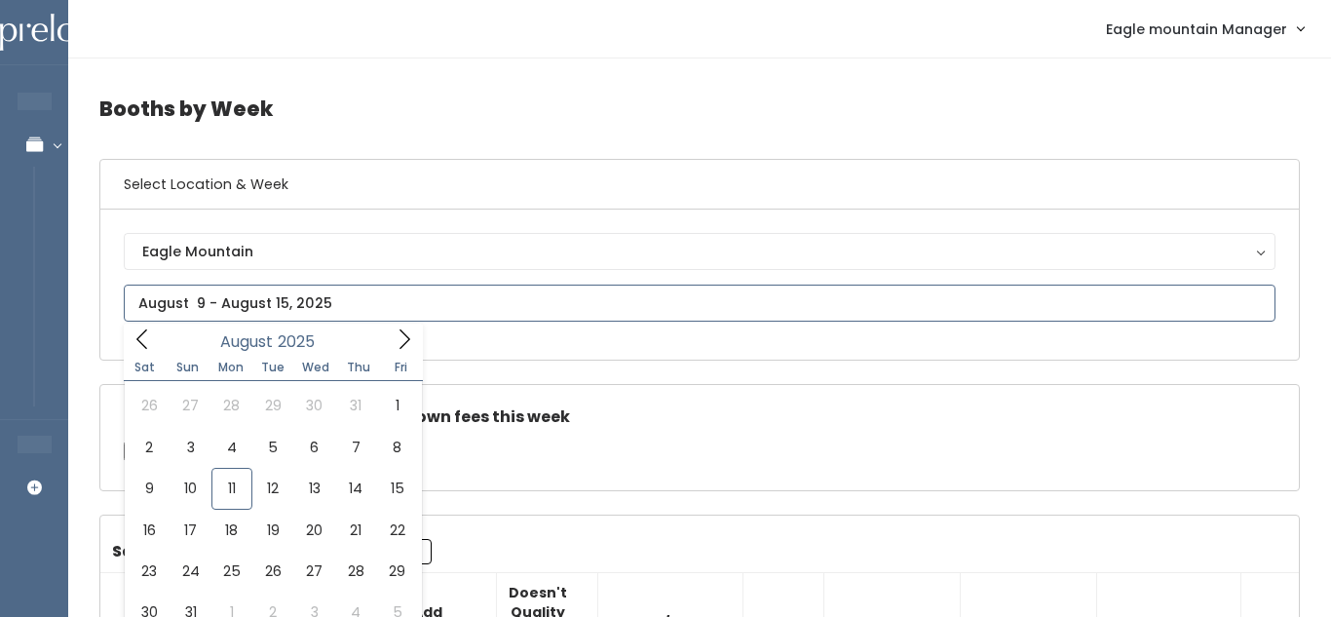
click at [378, 303] on input "text" at bounding box center [700, 302] width 1152 height 37
click at [764, 395] on div "Check this box if there are no takedown fees this week" at bounding box center [699, 437] width 1198 height 105
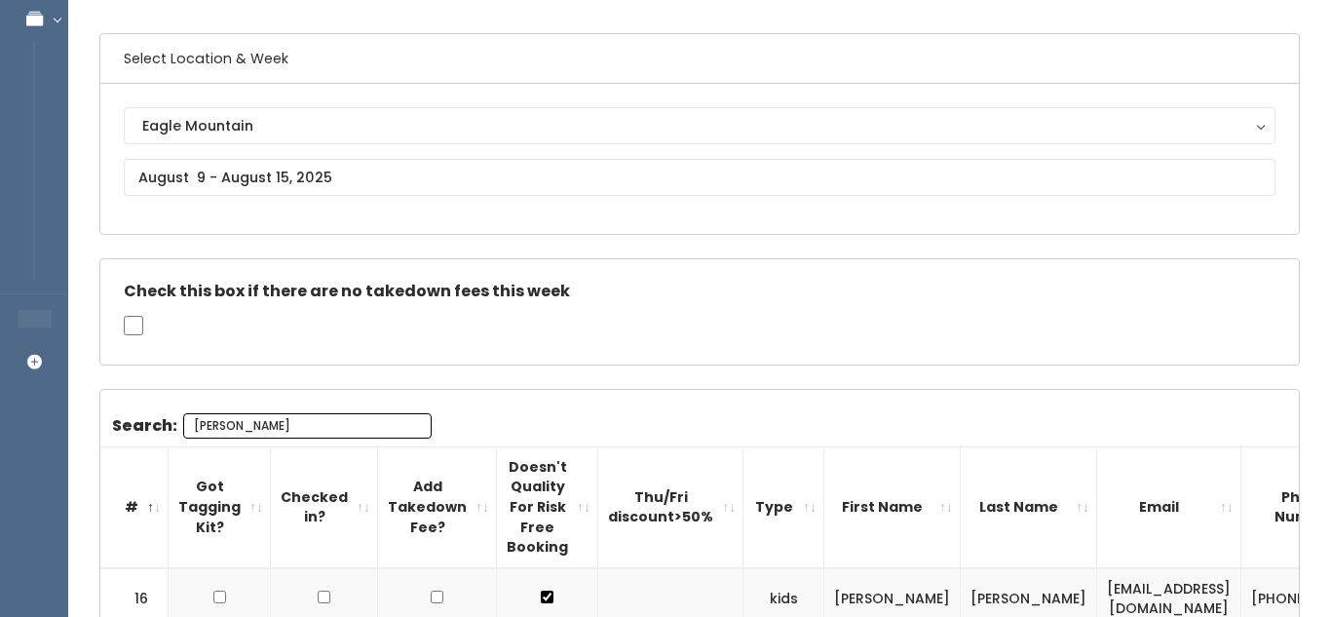
scroll to position [122, 0]
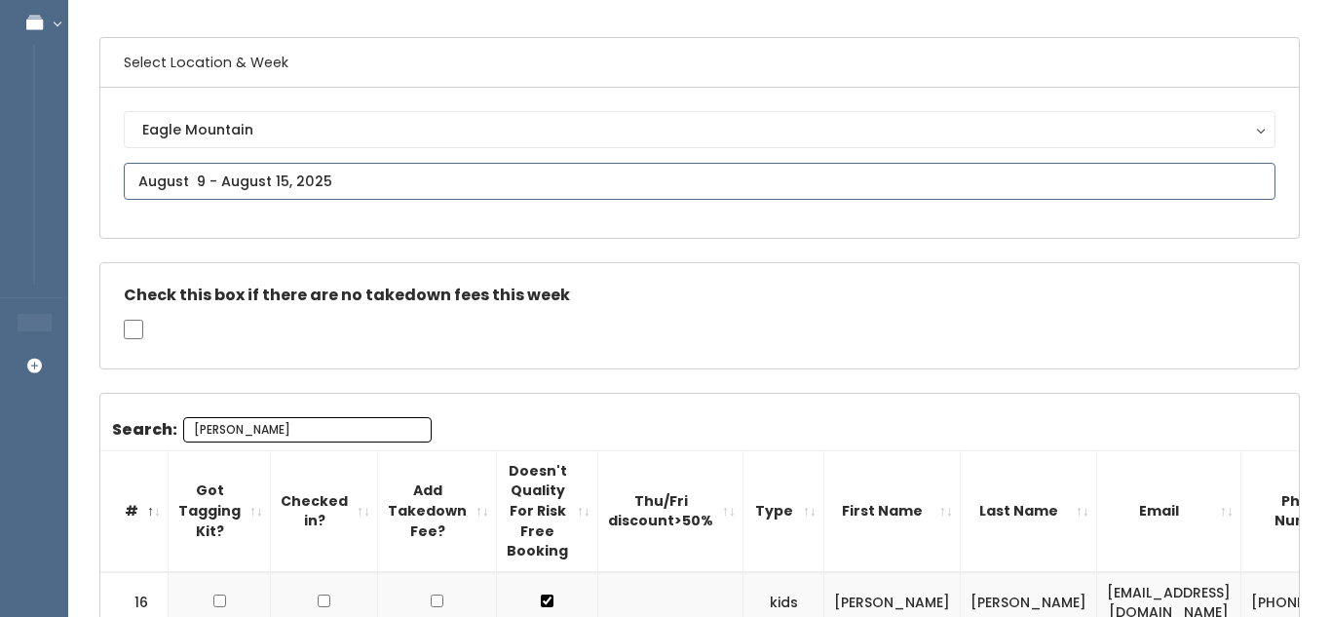
click at [527, 183] on input "text" at bounding box center [700, 181] width 1152 height 37
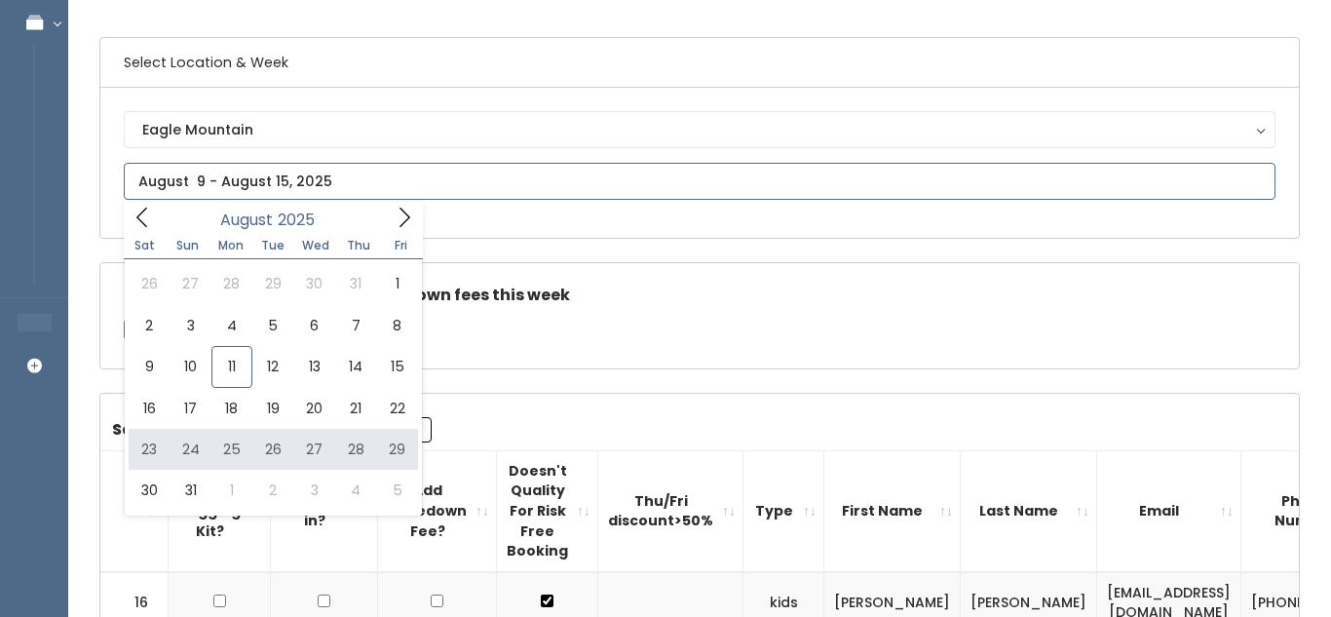
type input "August 23 to August 29"
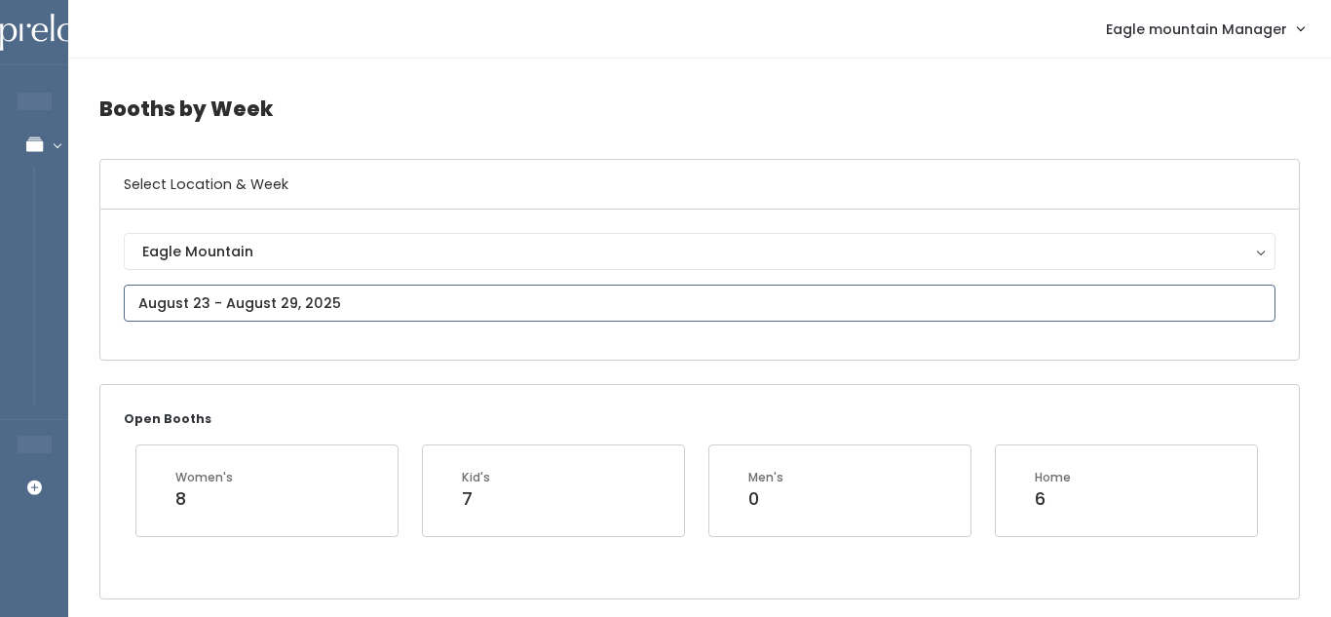
click at [248, 295] on input "text" at bounding box center [700, 302] width 1152 height 37
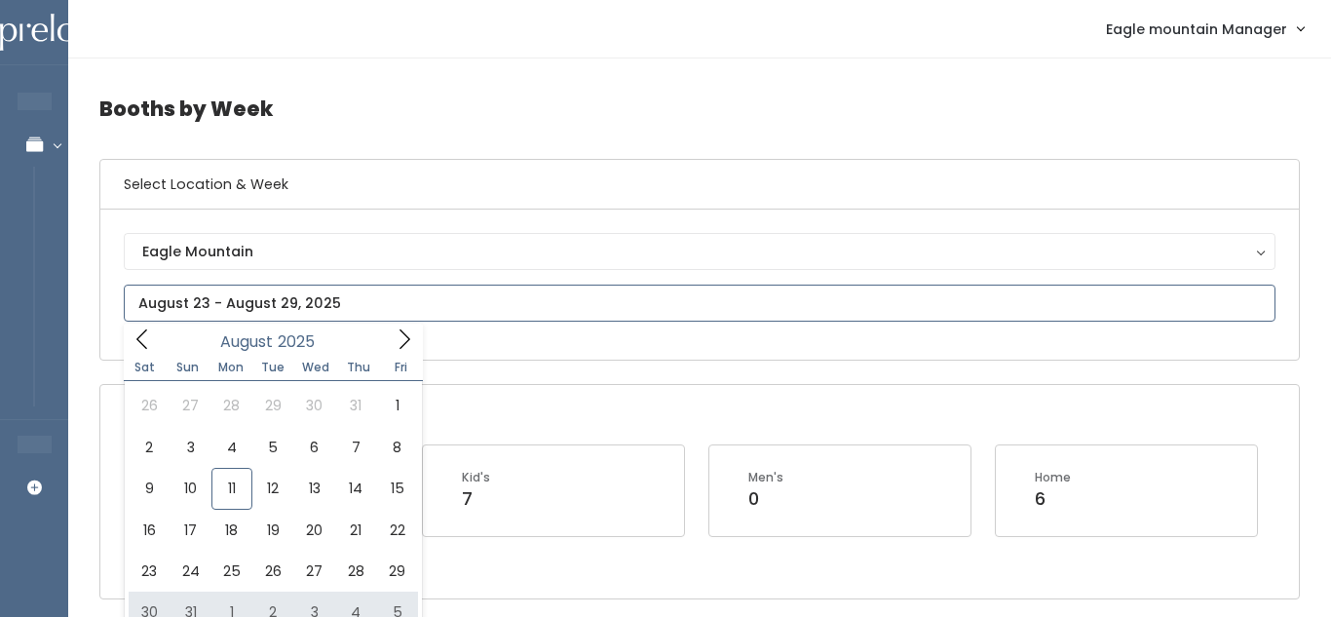
type input "[DATE] to [DATE]"
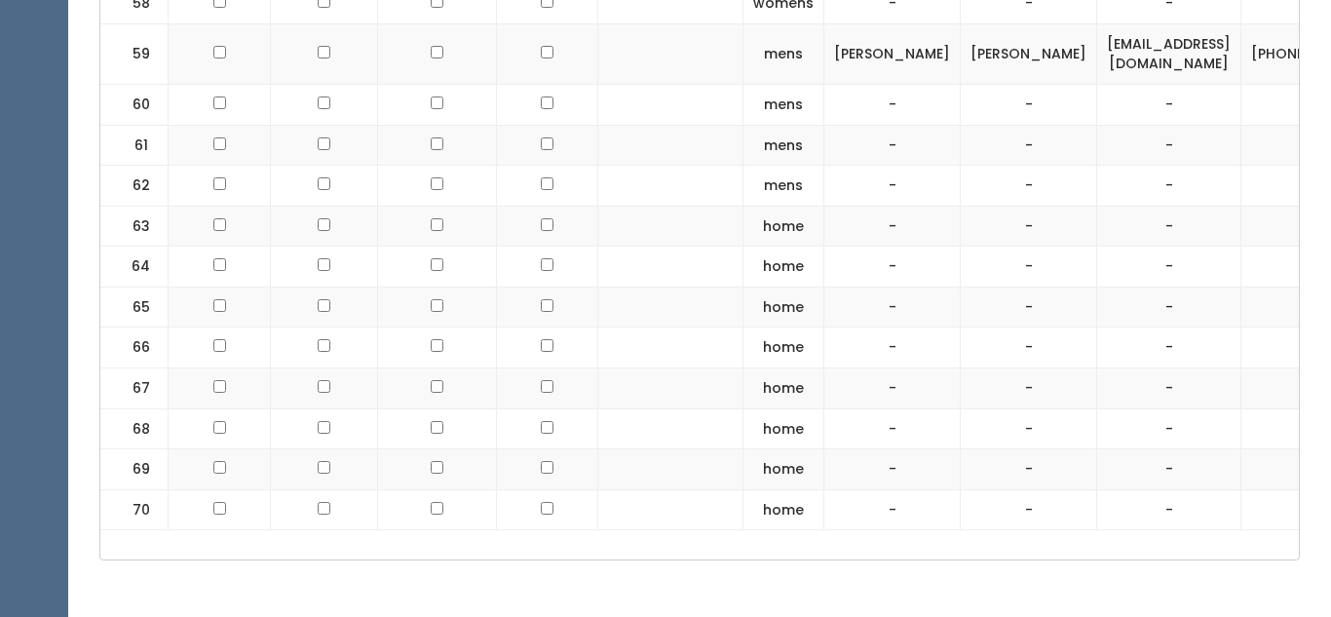
scroll to position [3388, 0]
